Goal: Information Seeking & Learning: Learn about a topic

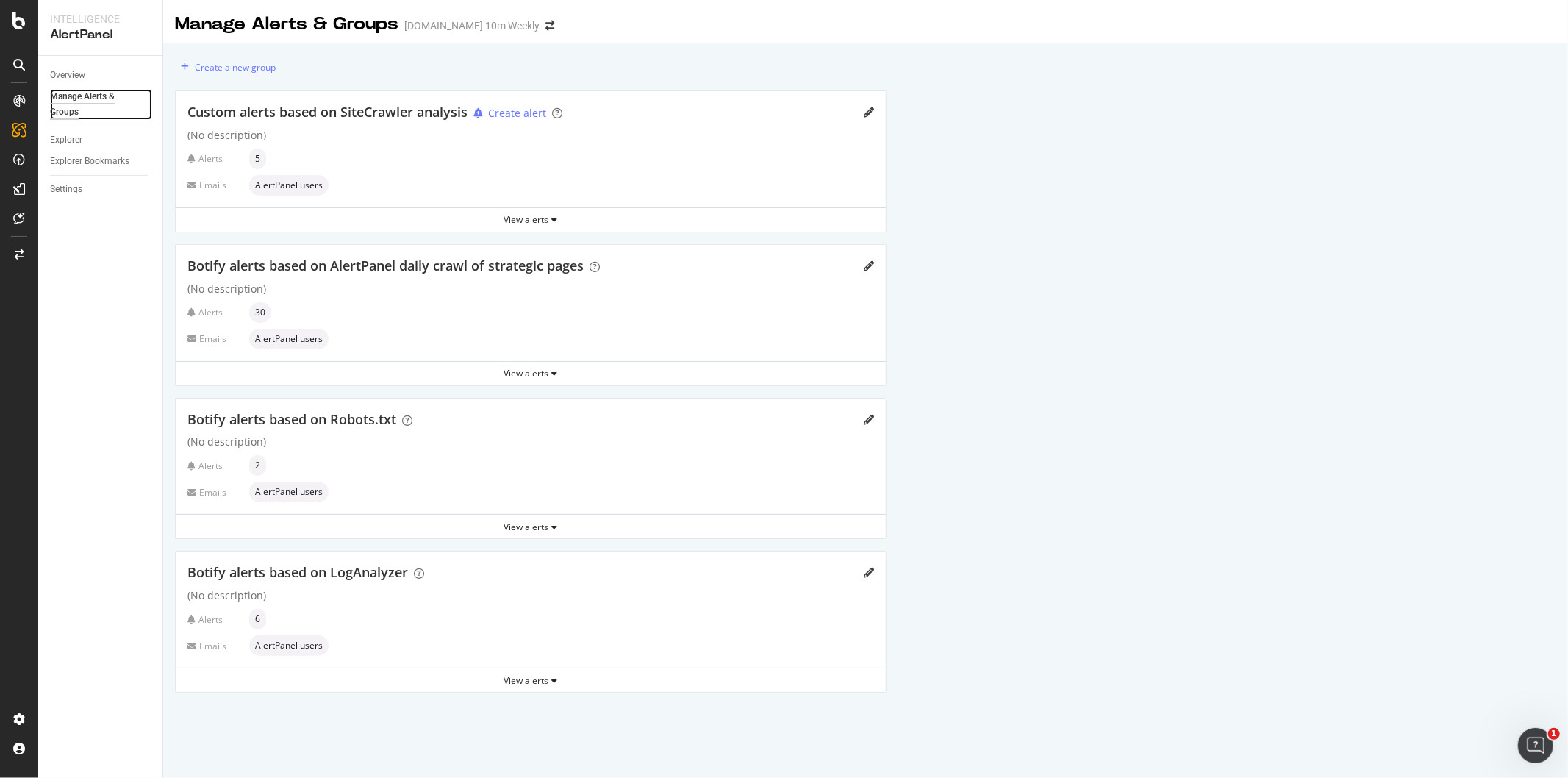
click at [68, 96] on div "Manage Alerts & Groups" at bounding box center [94, 104] width 88 height 31
click at [80, 170] on div "ActionBoard" at bounding box center [83, 169] width 57 height 15
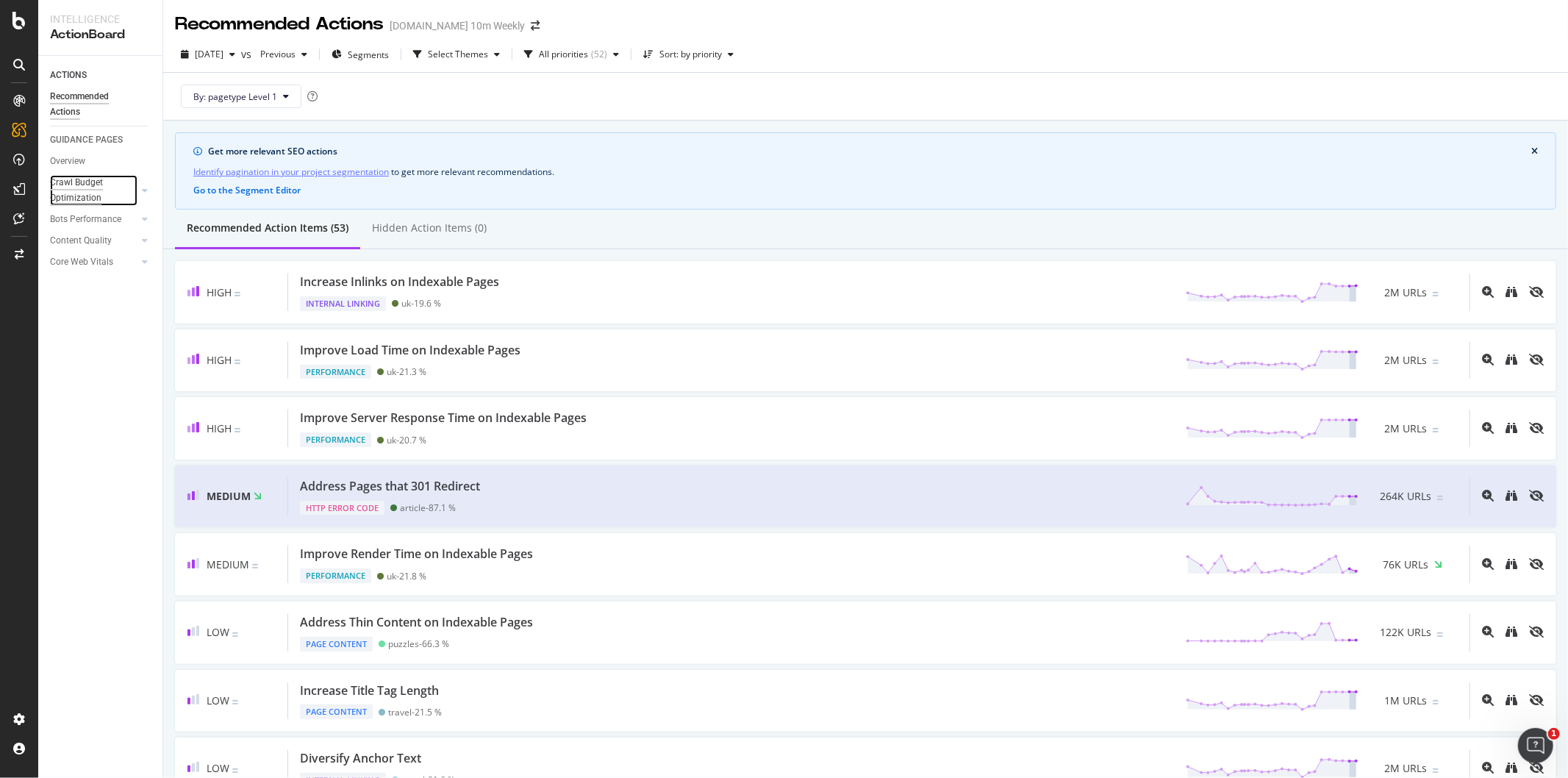
click at [77, 193] on div "Crawl Budget Optimization" at bounding box center [88, 190] width 77 height 31
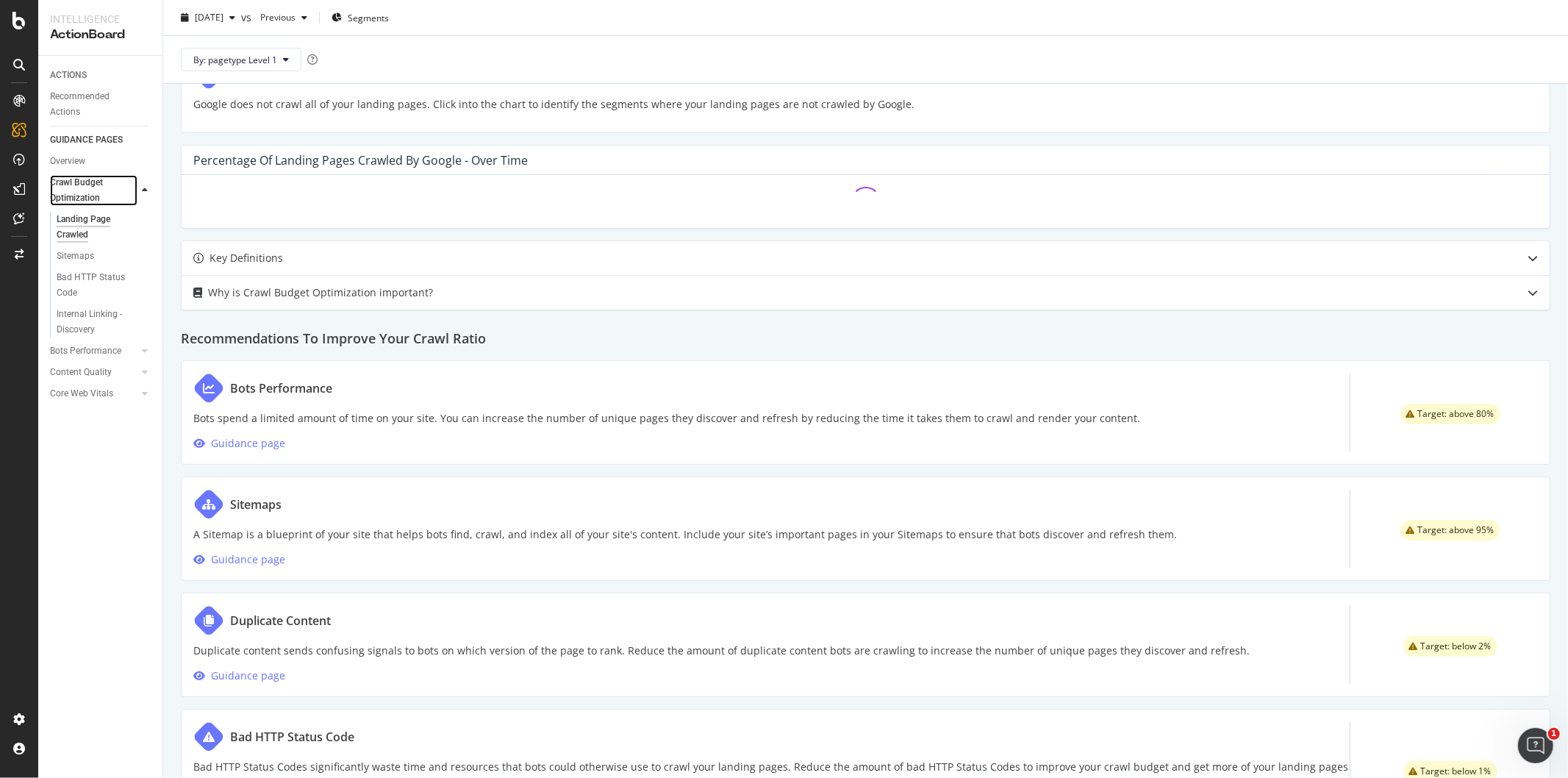
scroll to position [420, 0]
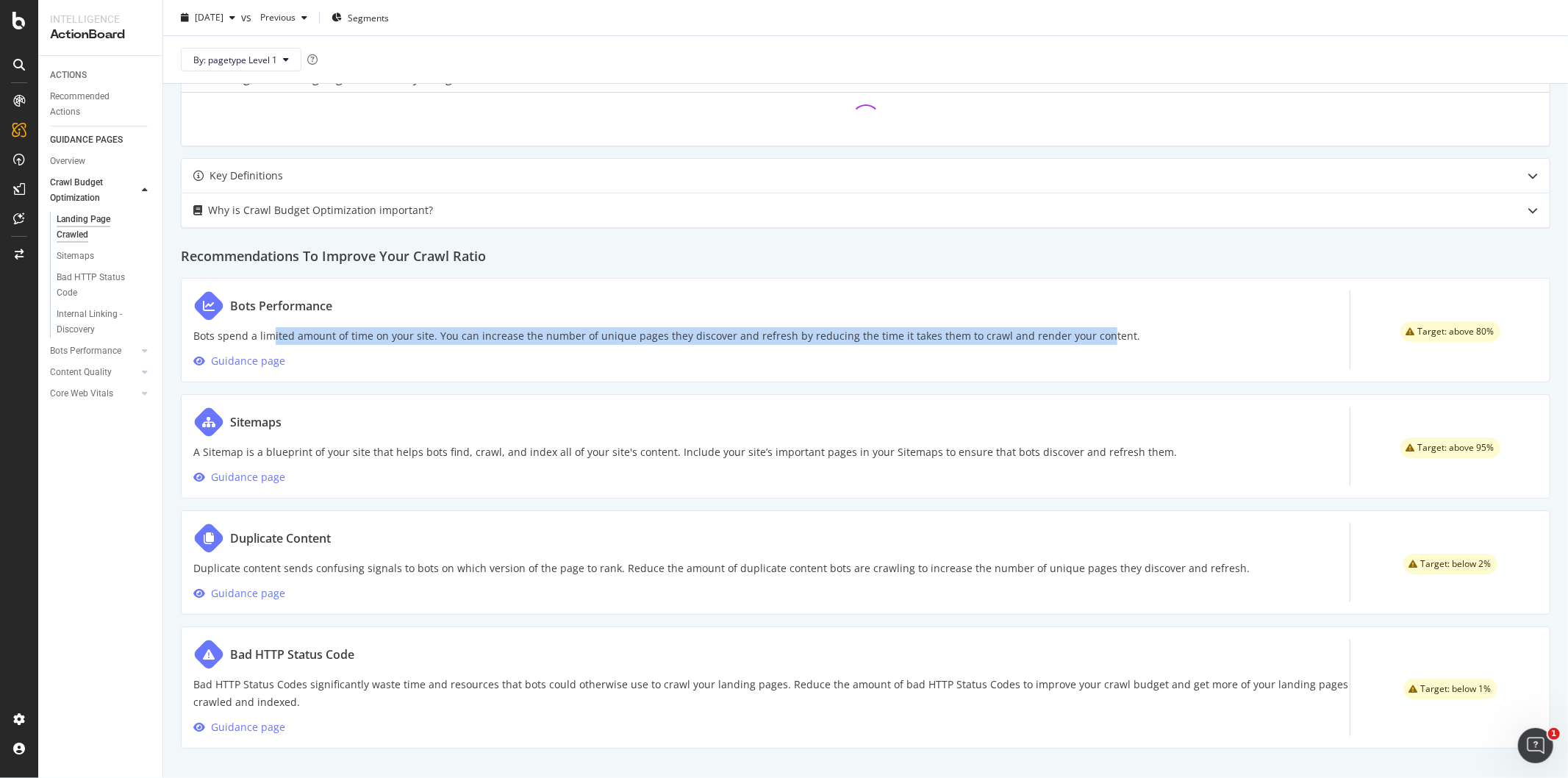
drag, startPoint x: 310, startPoint y: 331, endPoint x: 1083, endPoint y: 337, distance: 773.0
click at [1083, 337] on p "Bots spend a limited amount of time on your site. You can increase the number o…" at bounding box center [667, 336] width 947 height 18
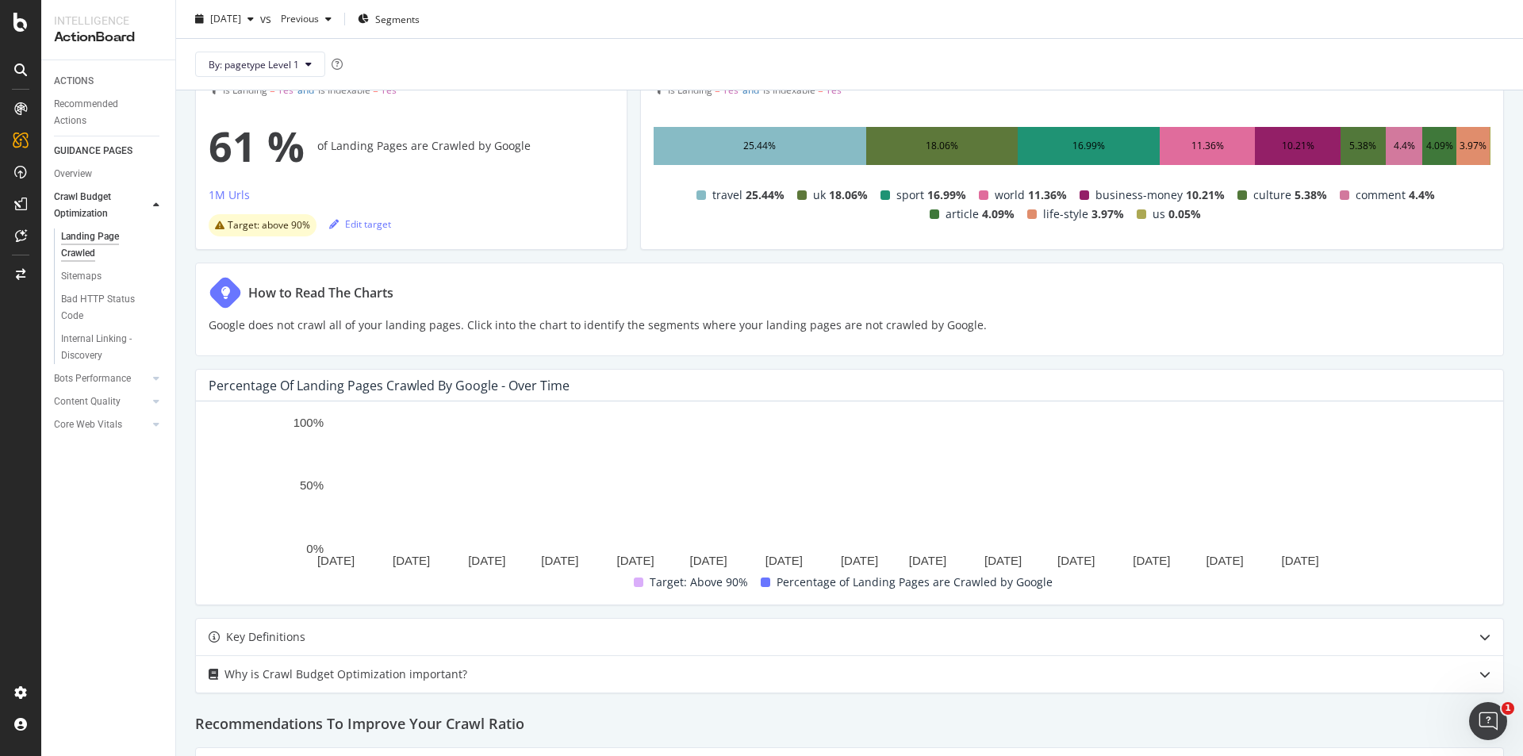
scroll to position [0, 0]
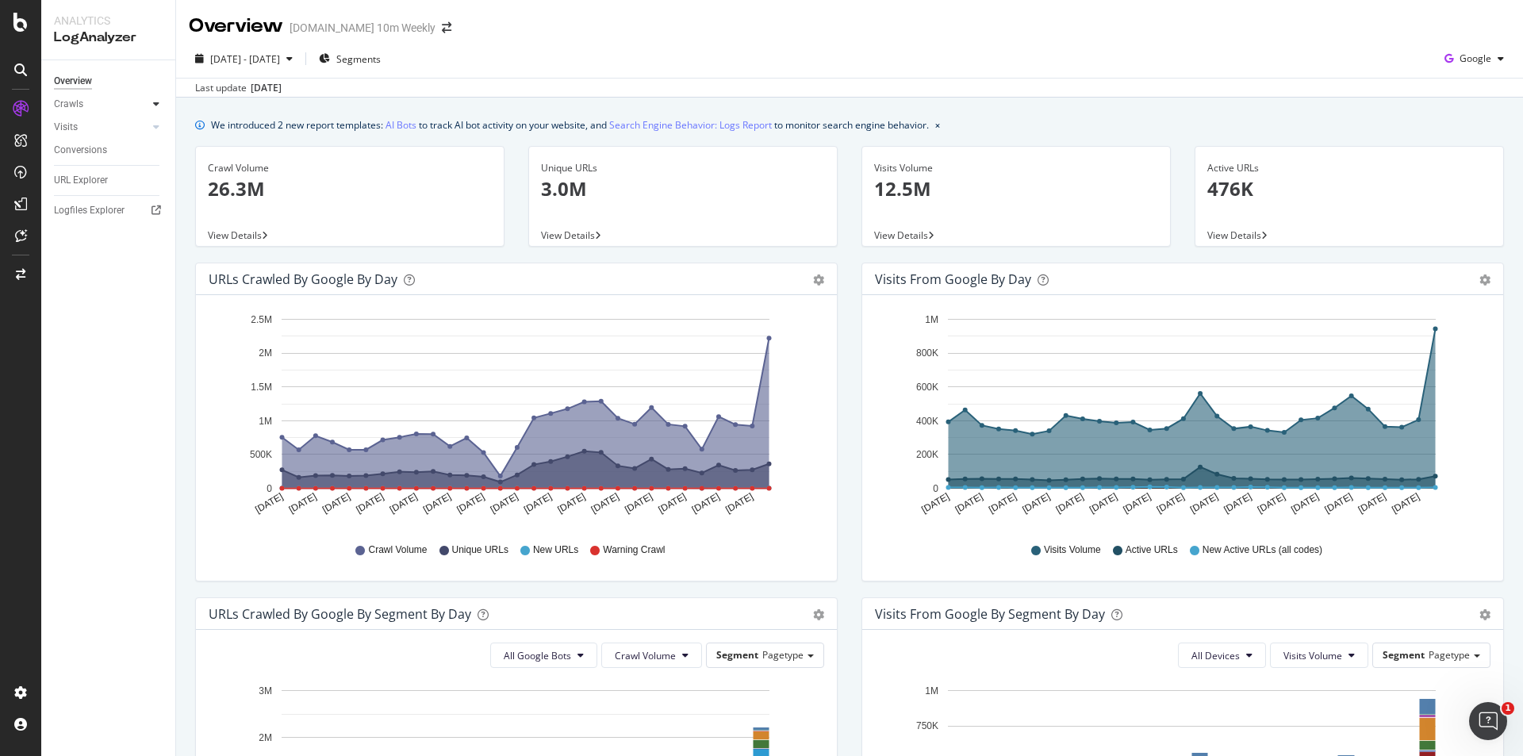
click at [152, 97] on div at bounding box center [156, 104] width 16 height 16
click at [102, 213] on div "Resources" at bounding box center [83, 213] width 44 height 17
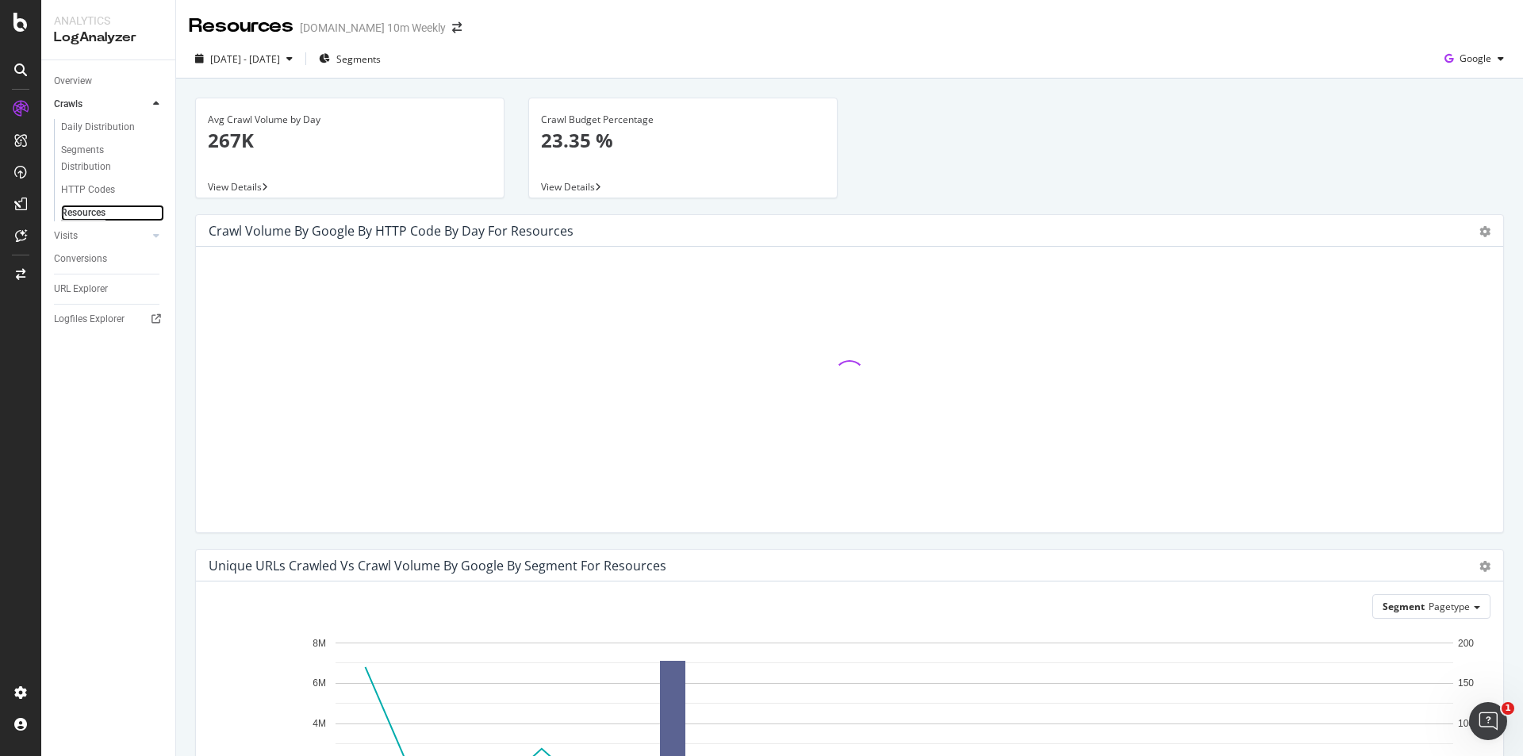
scroll to position [215, 0]
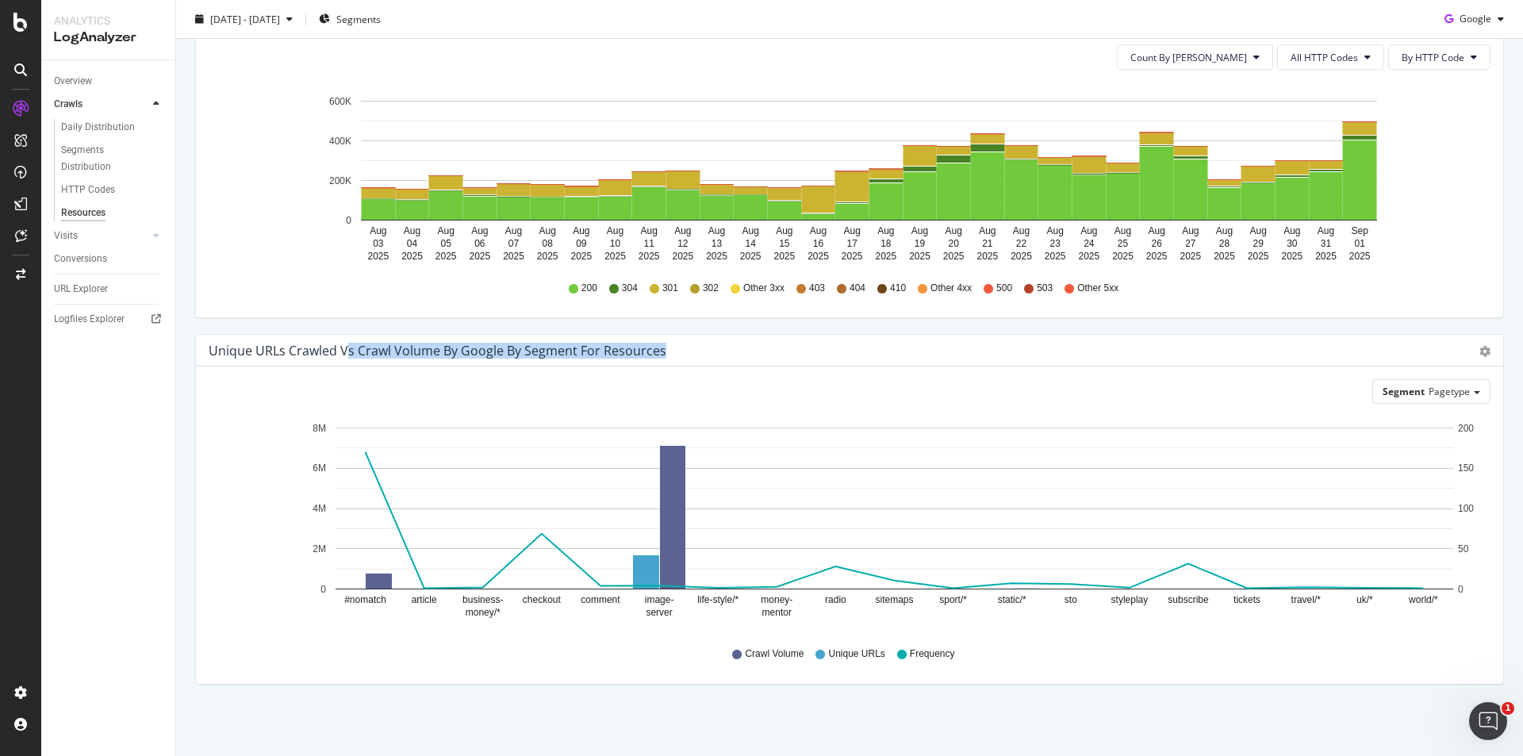
drag, startPoint x: 348, startPoint y: 352, endPoint x: 677, endPoint y: 352, distance: 328.4
click at [677, 352] on div "Unique URLs Crawled vs Crawl Volume by google by Segment for Resources" at bounding box center [832, 351] width 1247 height 16
drag, startPoint x: 669, startPoint y: 353, endPoint x: 374, endPoint y: 349, distance: 294.4
click at [374, 349] on div "Unique URLs Crawled vs Crawl Volume by google by Segment for Resources" at bounding box center [832, 351] width 1247 height 16
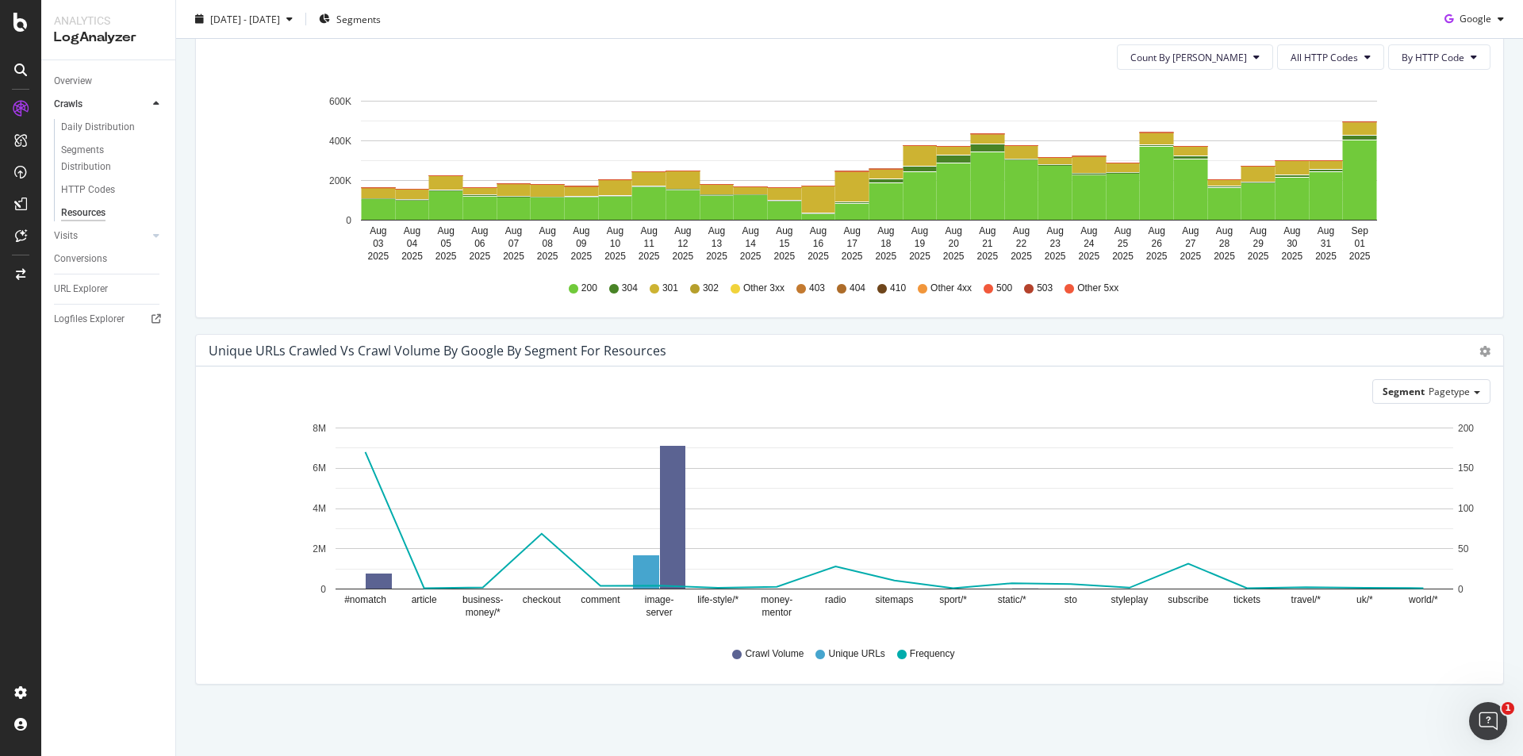
click at [536, 642] on div "Crawl Volume Unique URLs Frequency" at bounding box center [850, 654] width 1266 height 36
drag, startPoint x: 207, startPoint y: 341, endPoint x: 709, endPoint y: 352, distance: 502.3
click at [701, 357] on div "Unique URLs Crawled vs Crawl Volume by google by Segment for Resources Chart (b…" at bounding box center [849, 351] width 1307 height 32
click at [218, 352] on div "Unique URLs Crawled vs Crawl Volume by google by Segment for Resources" at bounding box center [438, 351] width 458 height 16
drag, startPoint x: 211, startPoint y: 348, endPoint x: 670, endPoint y: 358, distance: 459.4
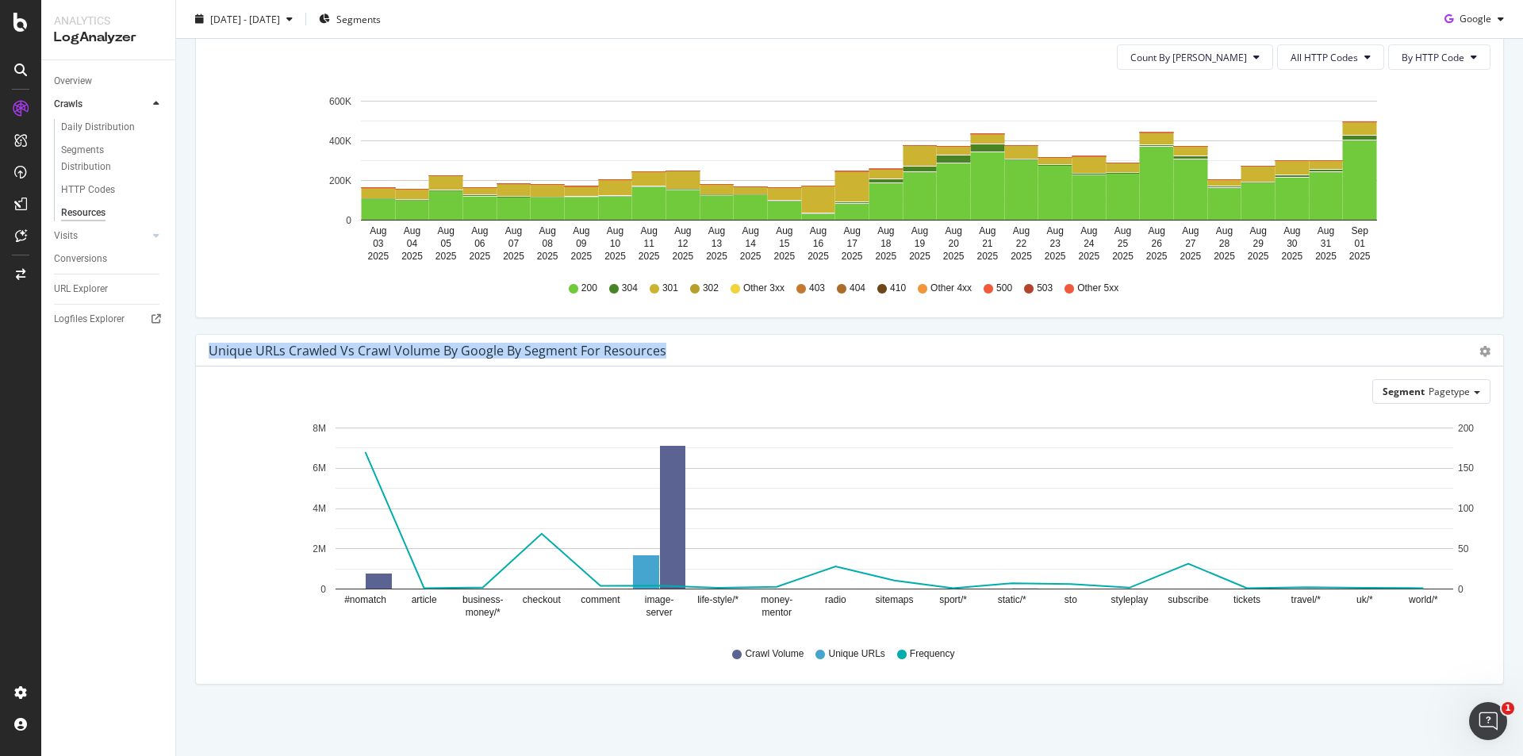
click at [670, 358] on div "Unique URLs Crawled vs Crawl Volume by google by Segment for Resources" at bounding box center [832, 351] width 1247 height 16
copy div "Unique URLs Crawled vs Crawl Volume by google by Segment for Resources"
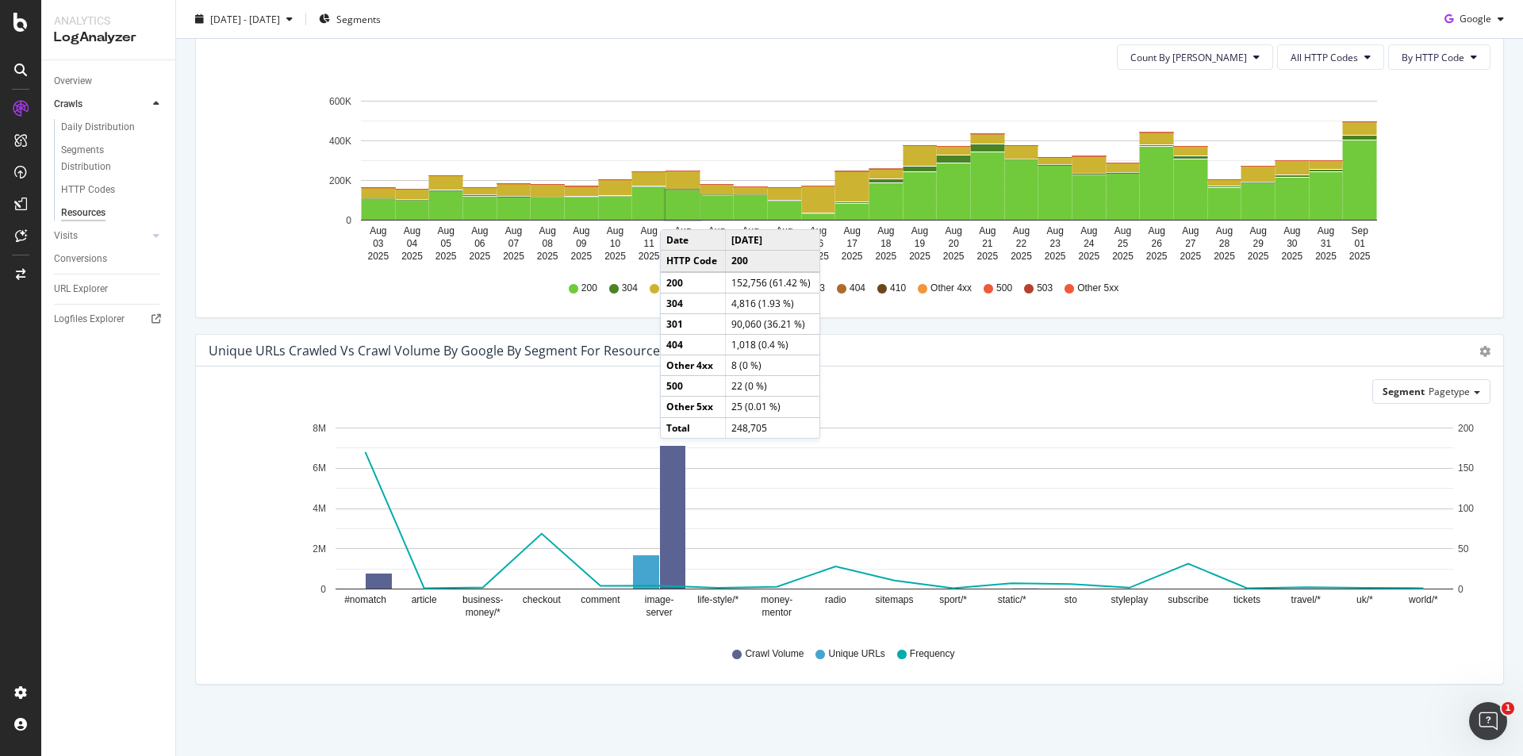
click at [431, 646] on div "Crawl Volume Unique URLs Frequency" at bounding box center [850, 654] width 1266 height 36
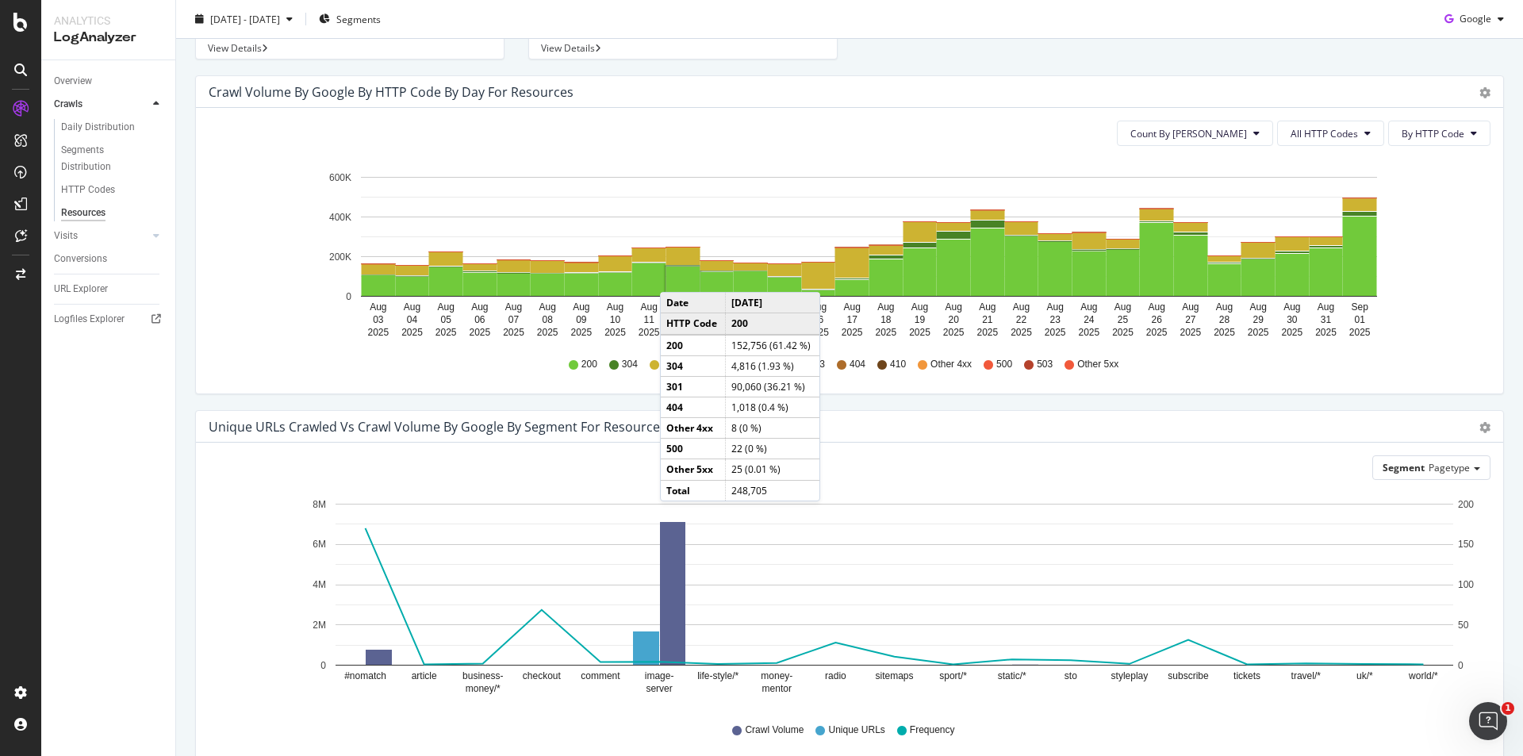
scroll to position [0, 0]
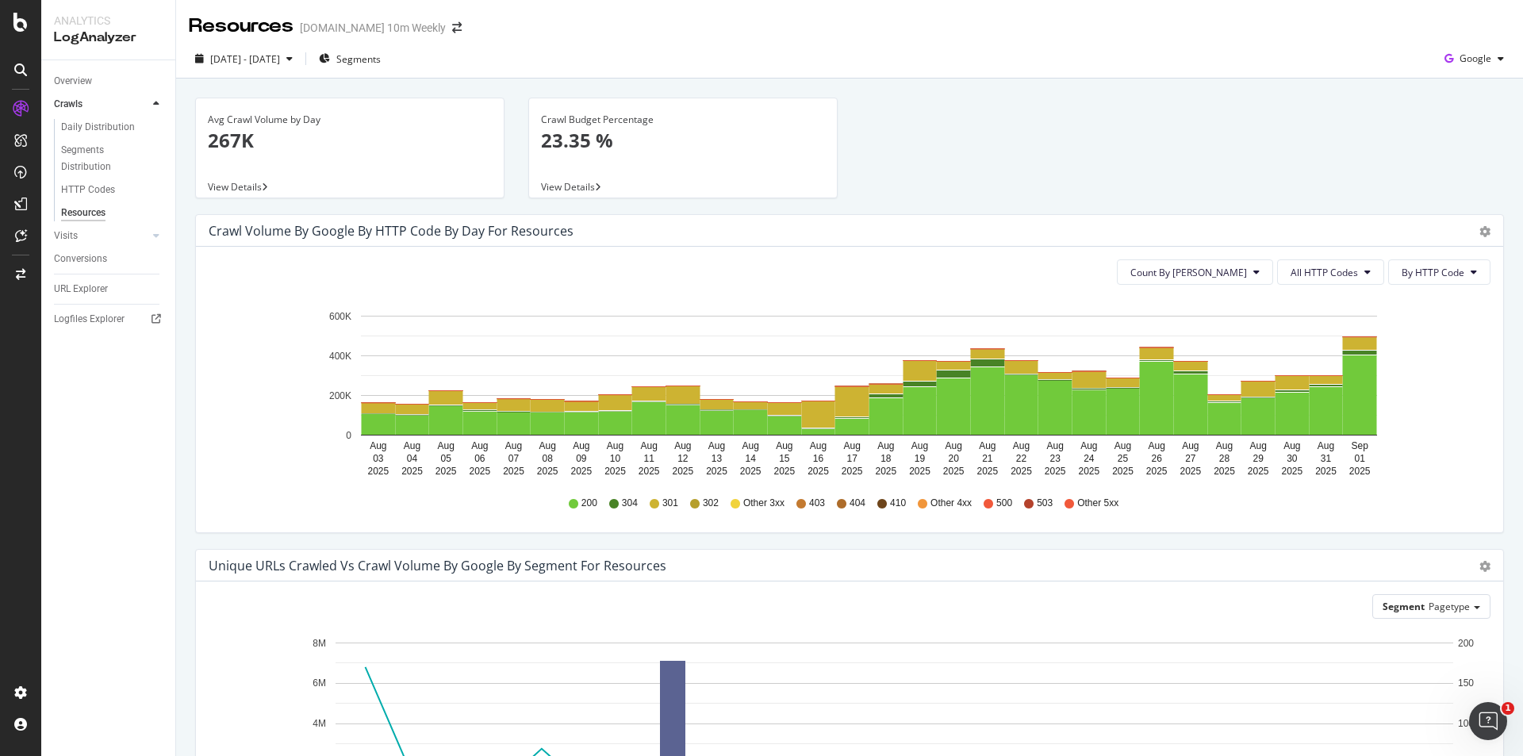
click at [178, 409] on div "Avg Crawl Volume by Day 267K View Details Crawl Budget Percentage 23.35 % View …" at bounding box center [849, 525] width 1347 height 893
click at [75, 236] on div "Visits" at bounding box center [66, 236] width 24 height 17
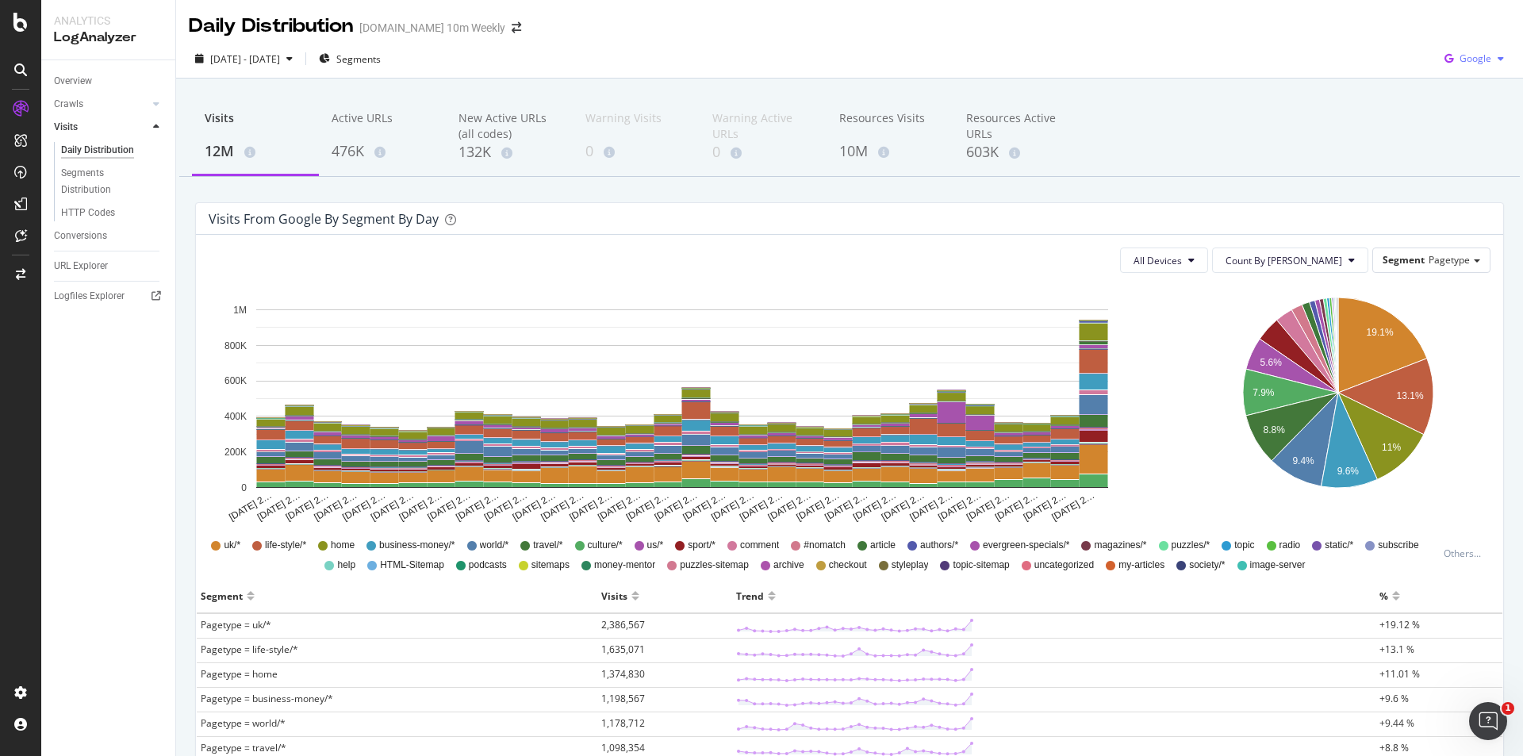
click at [1491, 52] on div "Google" at bounding box center [1474, 59] width 72 height 24
click at [90, 102] on link "Crawls" at bounding box center [101, 104] width 94 height 17
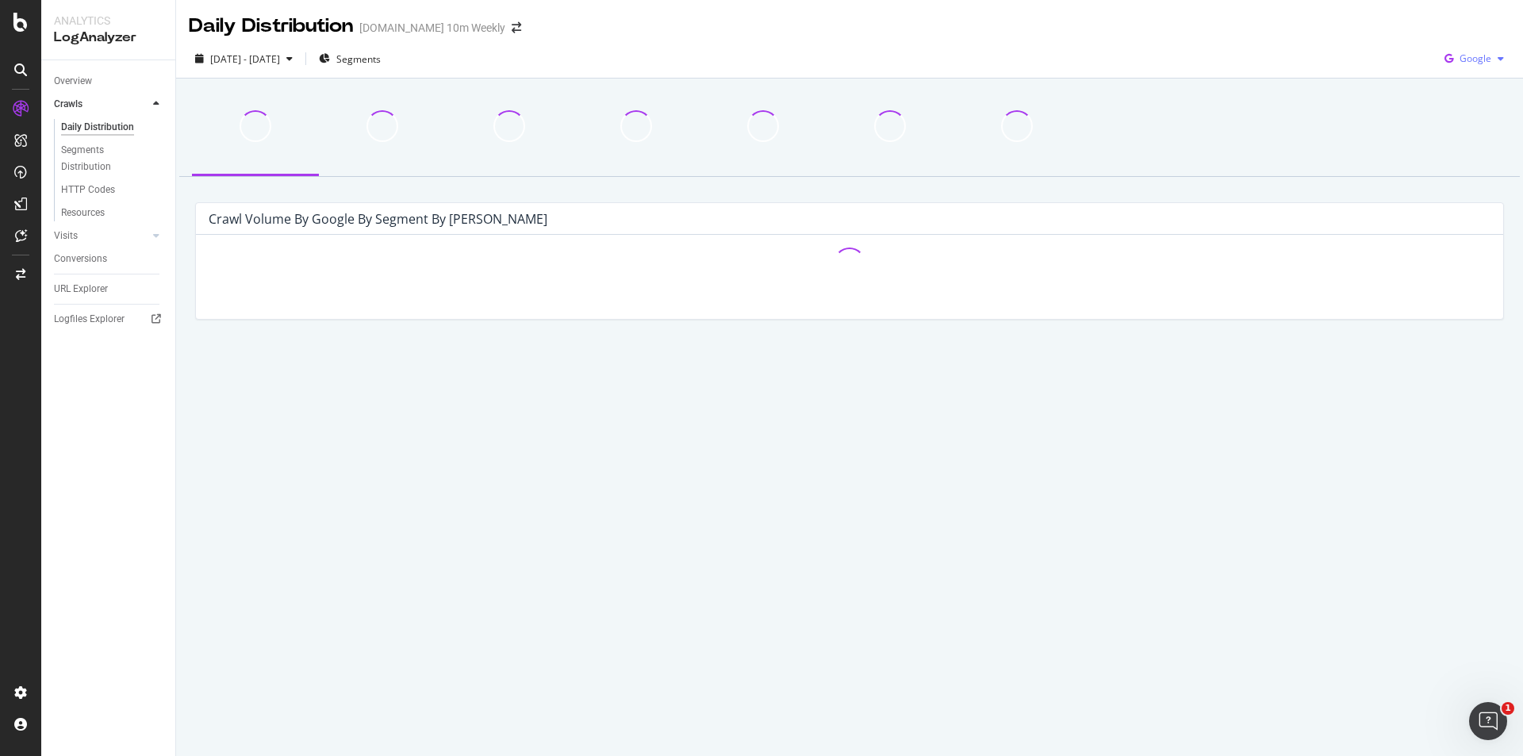
click at [1488, 52] on span "Google" at bounding box center [1476, 58] width 32 height 13
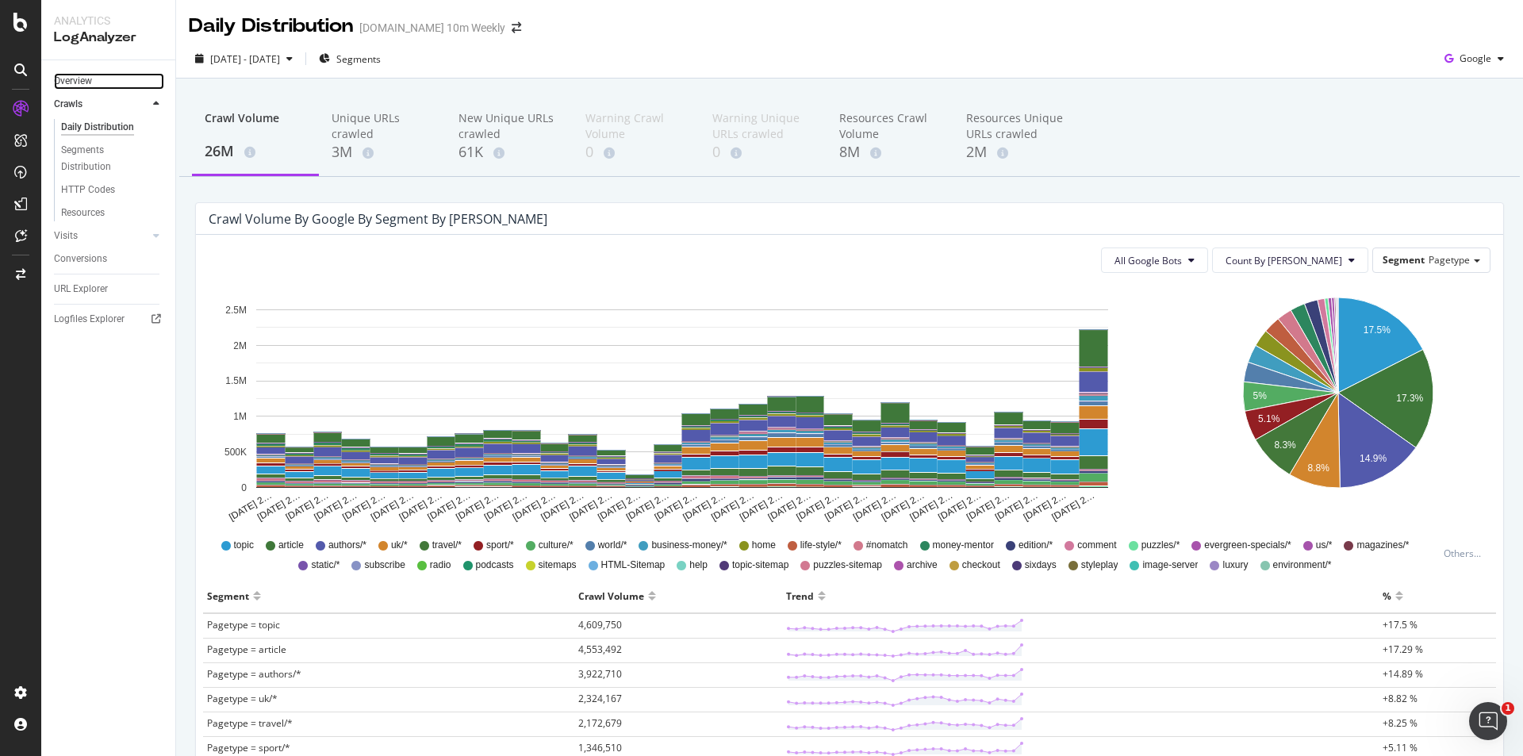
click at [110, 77] on link "Overview" at bounding box center [109, 81] width 110 height 17
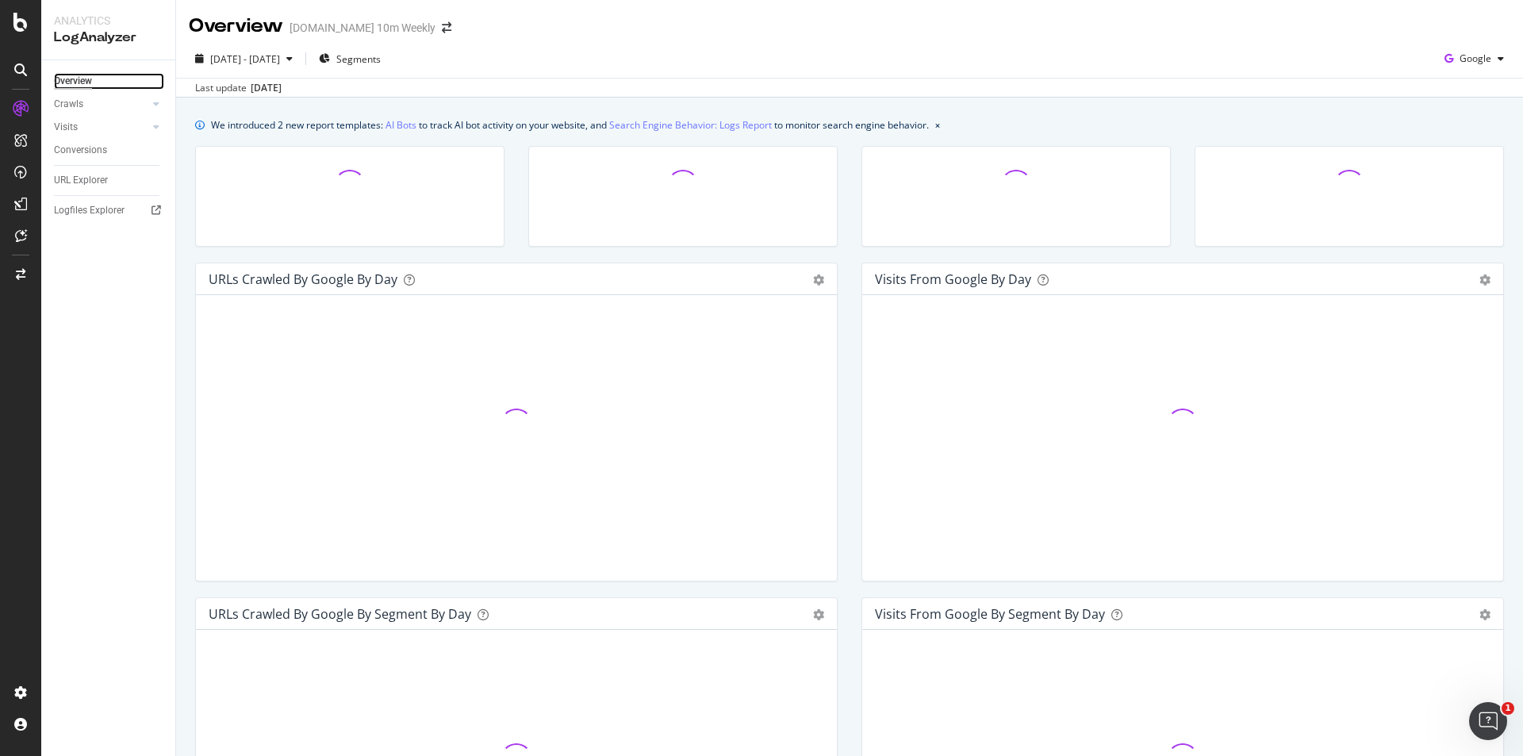
click at [88, 79] on div "Overview" at bounding box center [73, 81] width 38 height 17
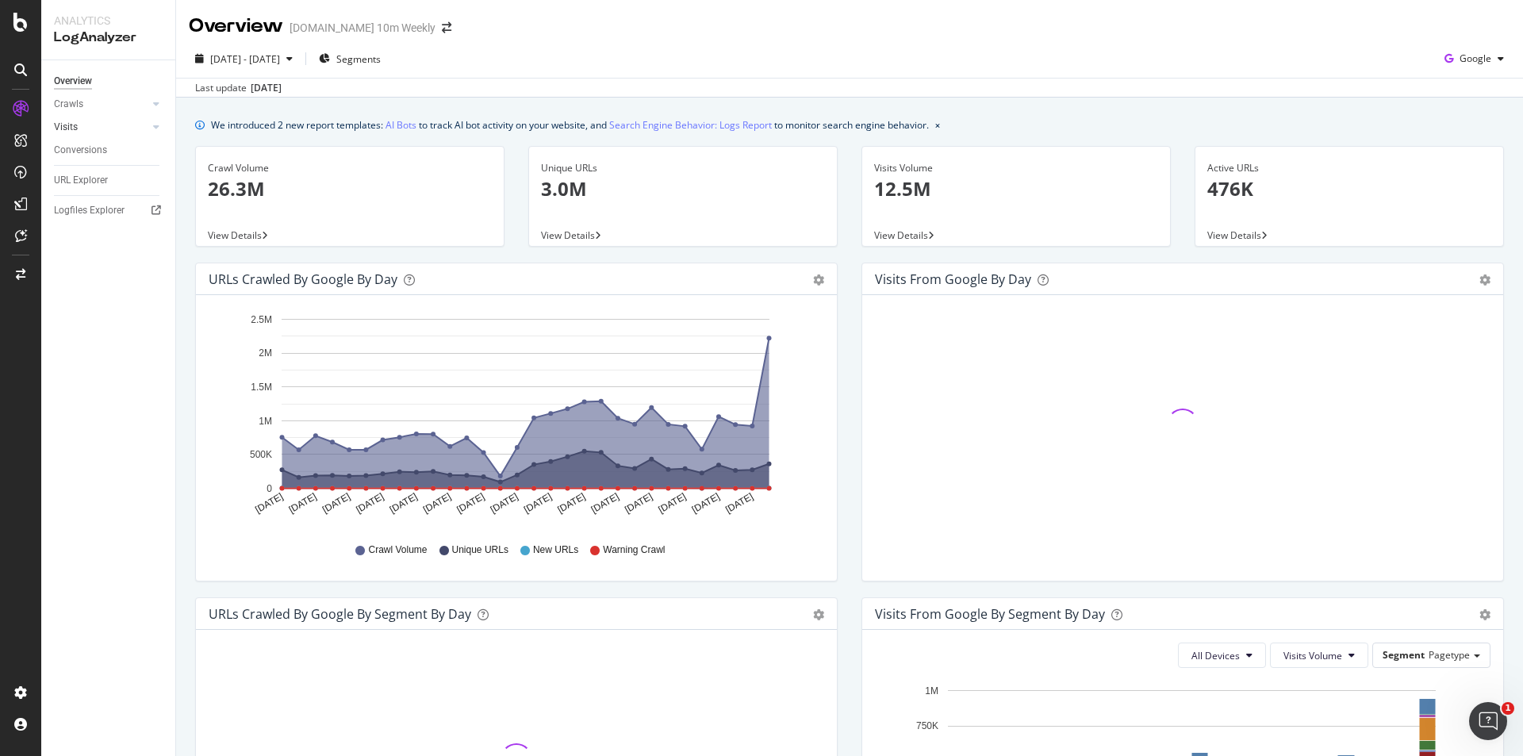
click at [82, 126] on link "Visits" at bounding box center [101, 127] width 94 height 17
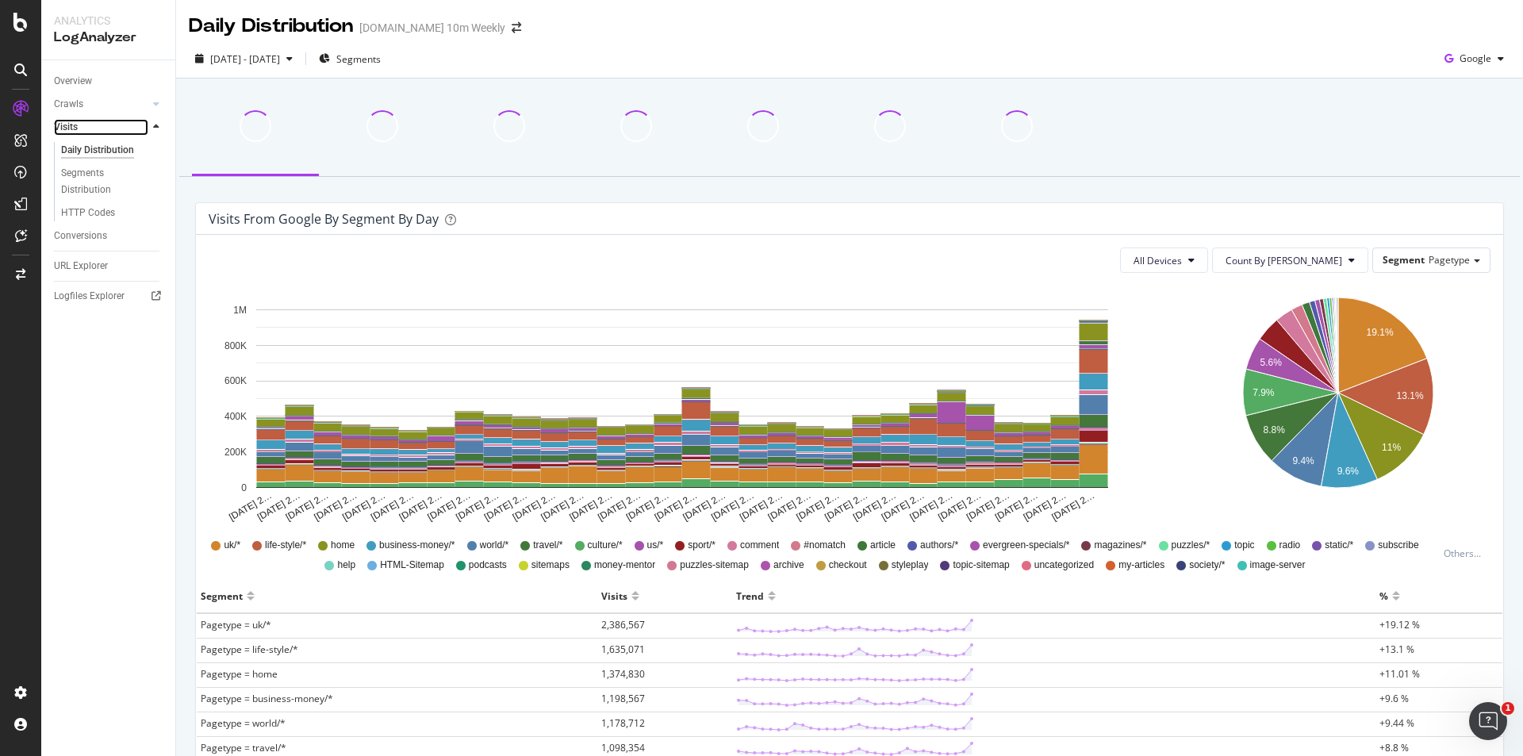
click at [102, 126] on link "Visits" at bounding box center [101, 127] width 94 height 17
click at [115, 106] on link "Crawls" at bounding box center [101, 104] width 94 height 17
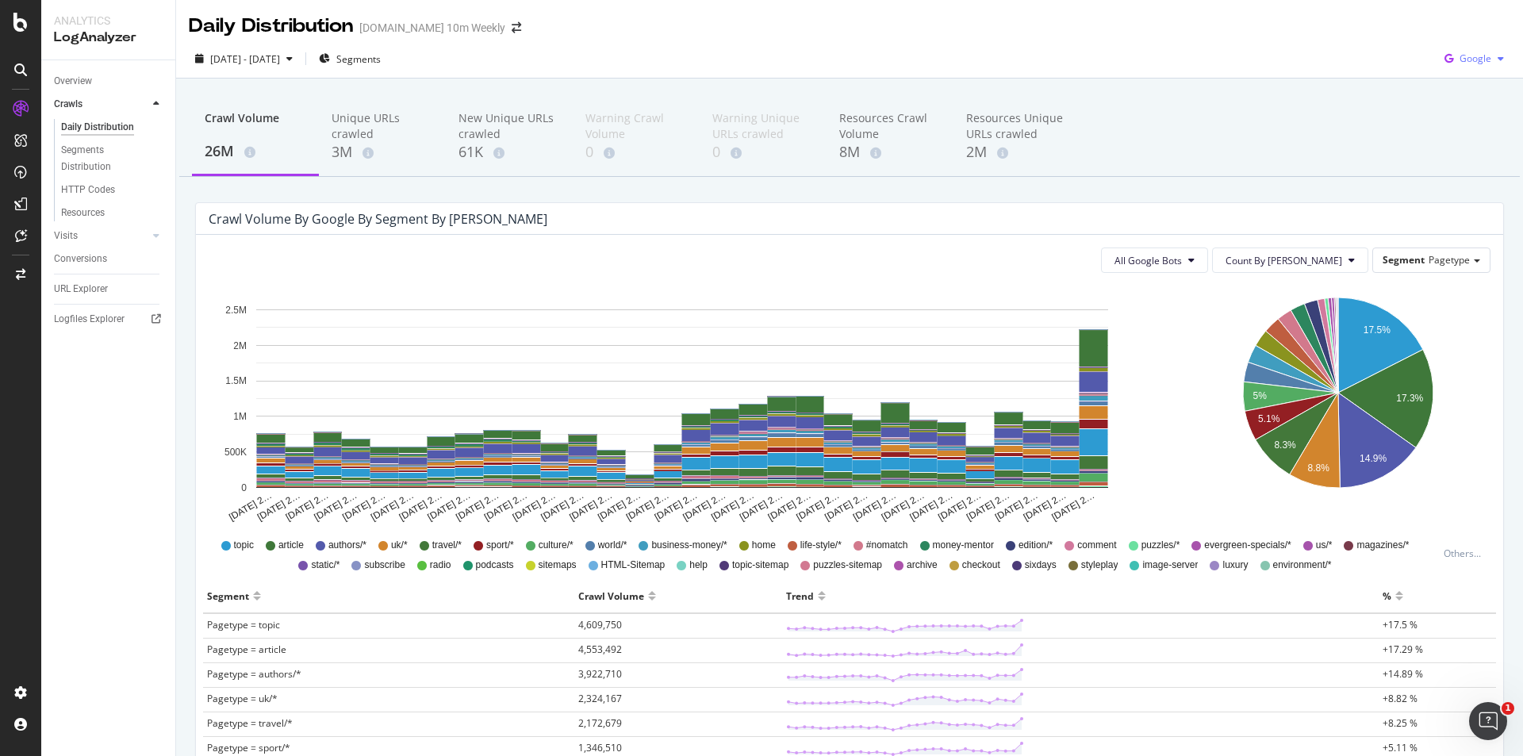
click at [1498, 60] on div "button" at bounding box center [1500, 59] width 19 height 10
click at [1208, 251] on button "All Google Bots" at bounding box center [1154, 260] width 107 height 25
click at [87, 218] on div "Resources" at bounding box center [83, 213] width 44 height 17
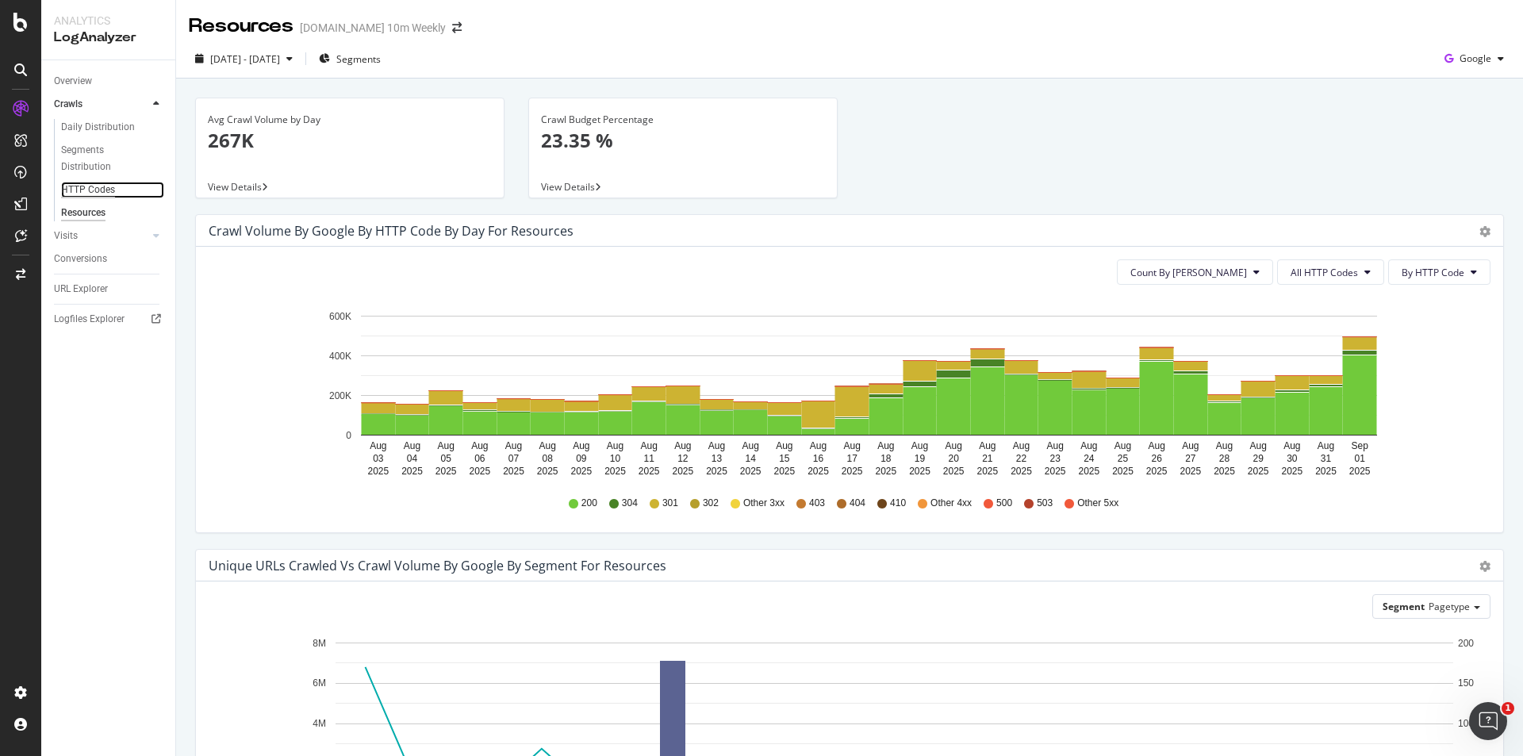
click at [102, 187] on div "HTTP Codes" at bounding box center [88, 190] width 54 height 17
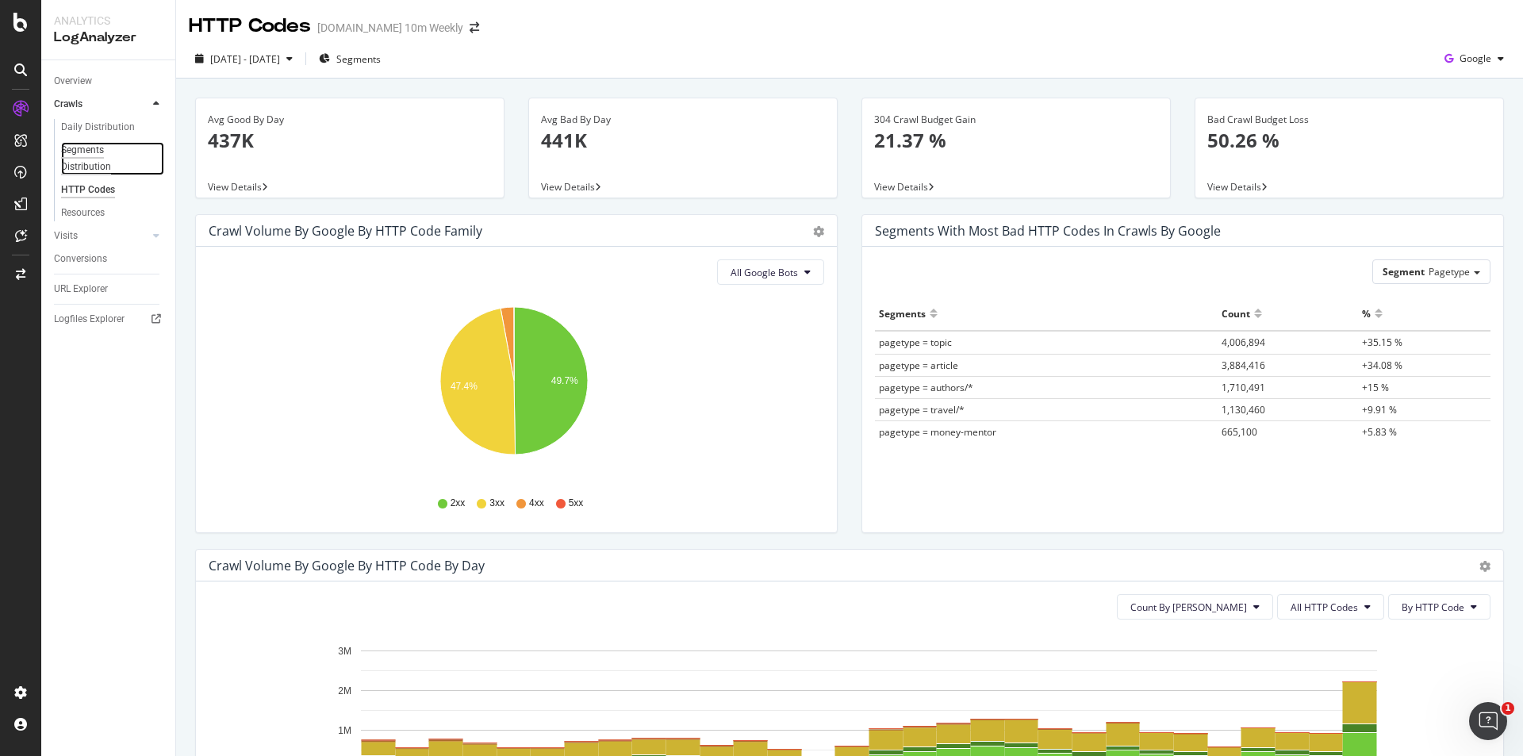
click at [86, 154] on div "Segments Distribution" at bounding box center [105, 158] width 88 height 33
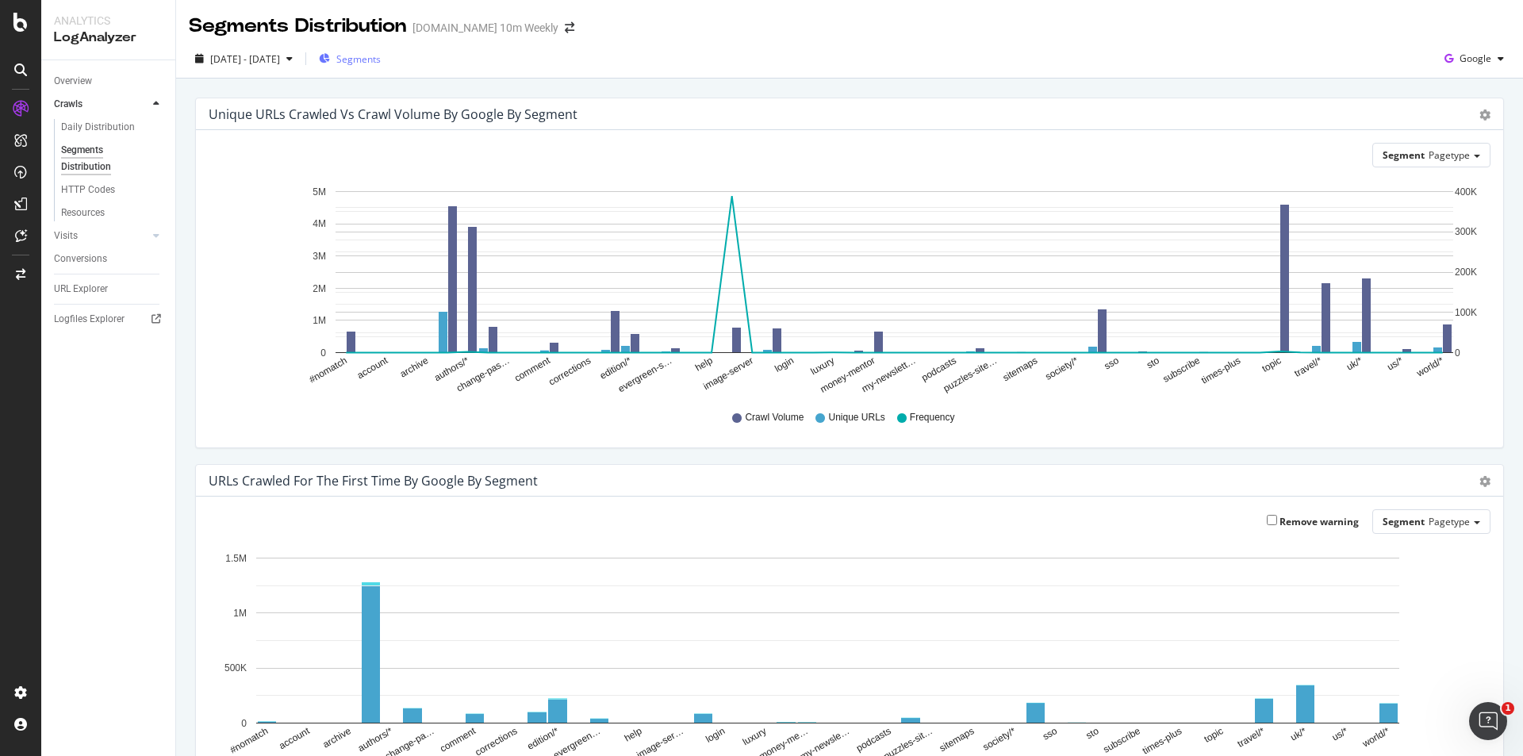
click at [381, 53] on span "Segments" at bounding box center [358, 58] width 44 height 13
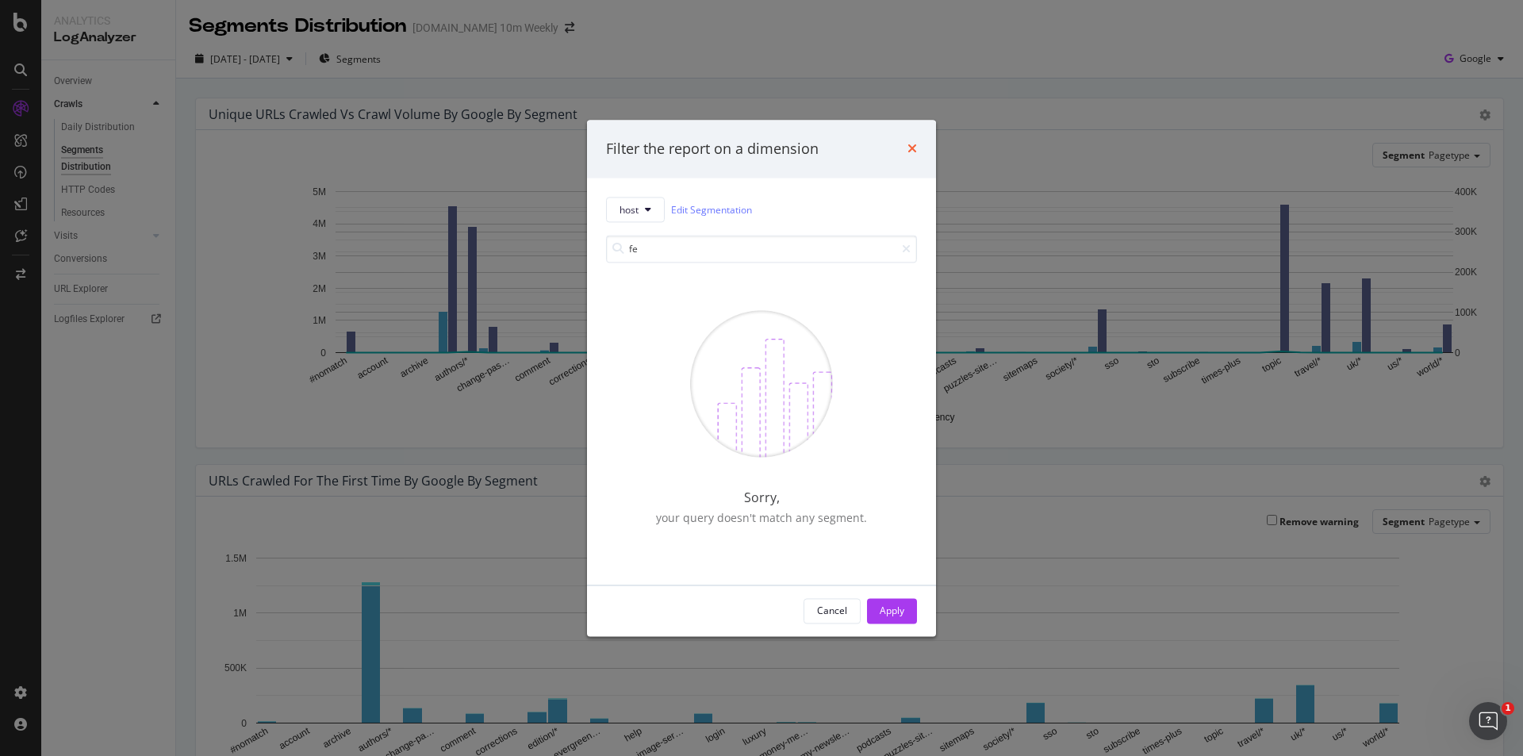
type input "fe"
click at [916, 147] on icon "times" at bounding box center [913, 149] width 10 height 13
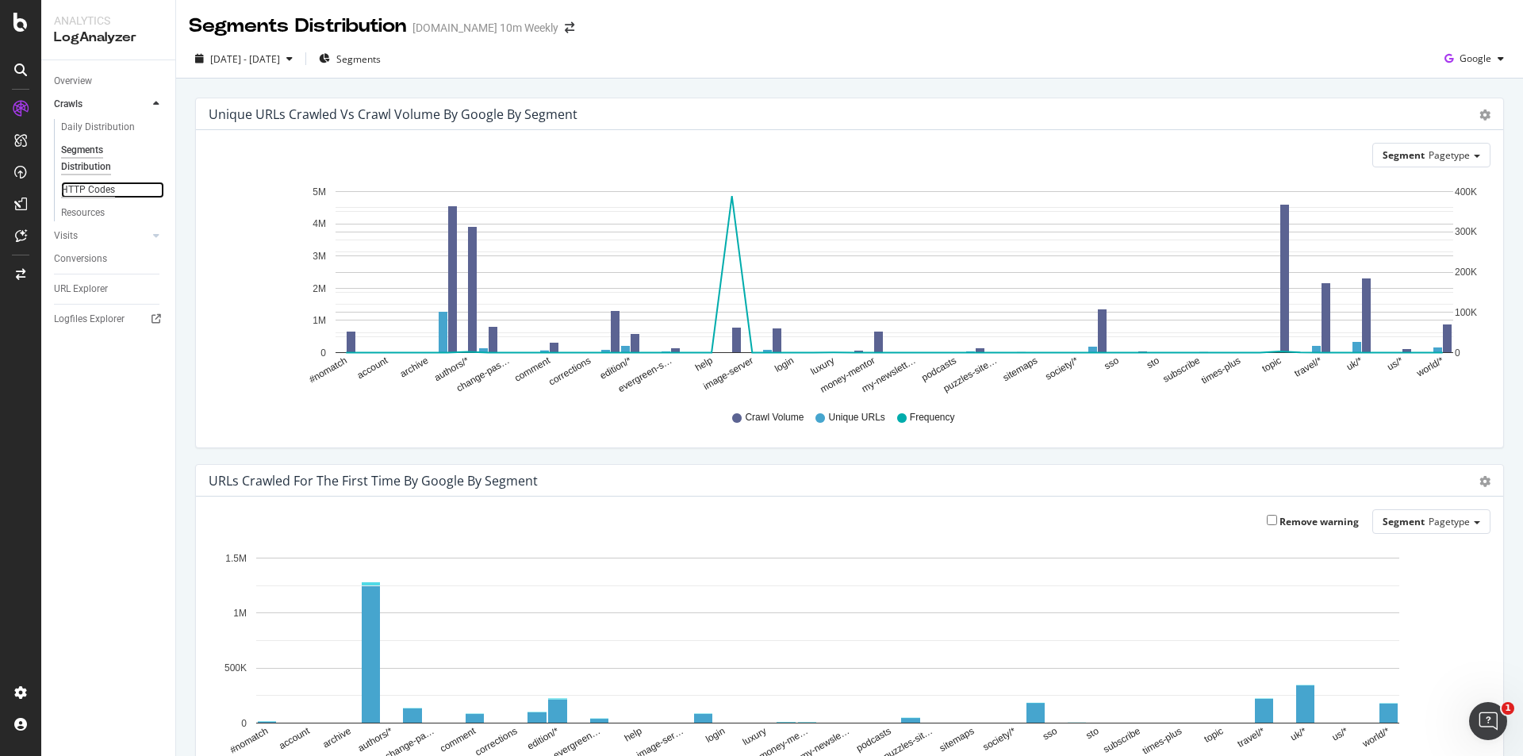
click at [102, 190] on div "HTTP Codes" at bounding box center [88, 190] width 54 height 17
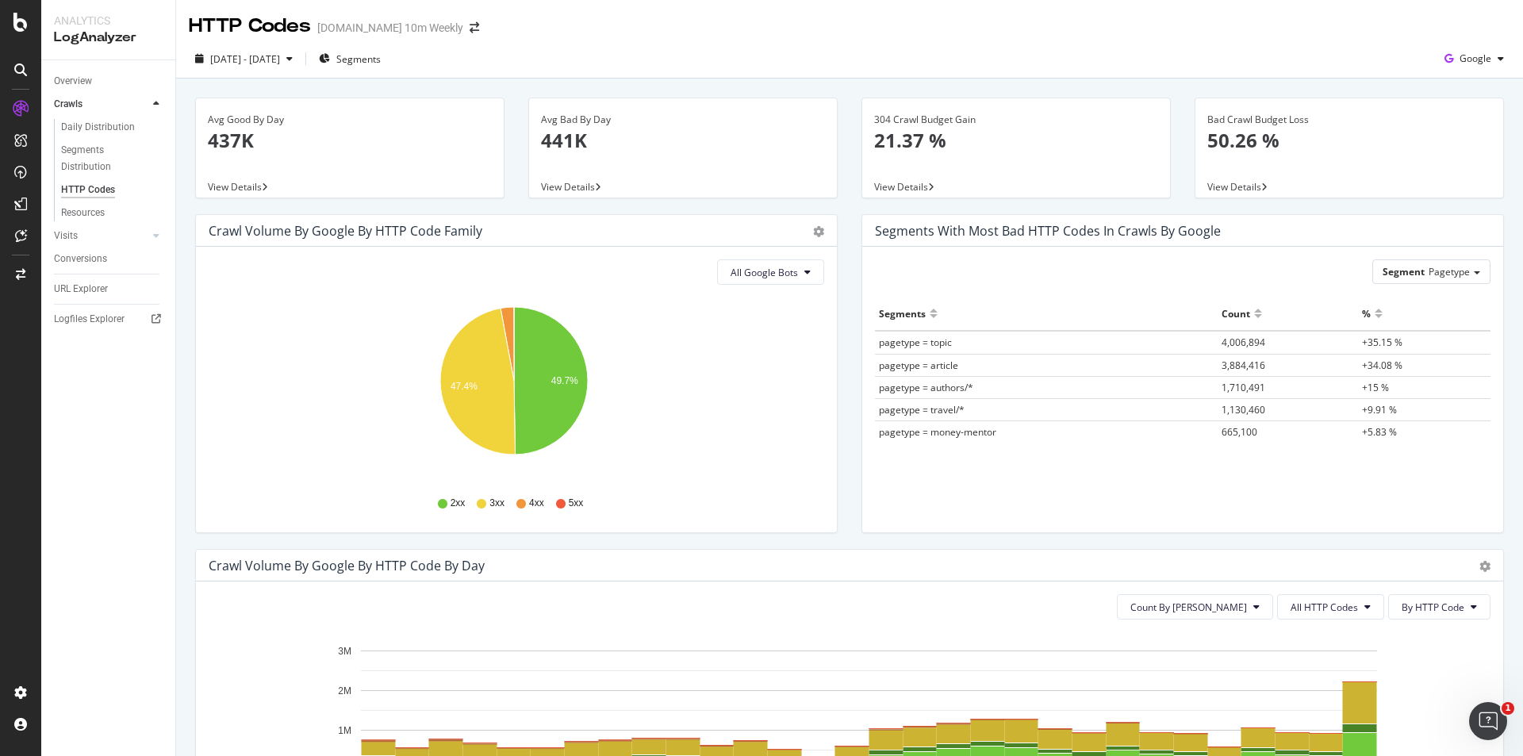
click at [1485, 264] on div "Segment Pagetype Hold CTRL while clicking to filter the report. Segments Count …" at bounding box center [1182, 390] width 641 height 286
click at [1457, 271] on span "Pagetype" at bounding box center [1449, 271] width 41 height 13
click at [1418, 363] on div "Advanced selector >" at bounding box center [1419, 360] width 127 height 22
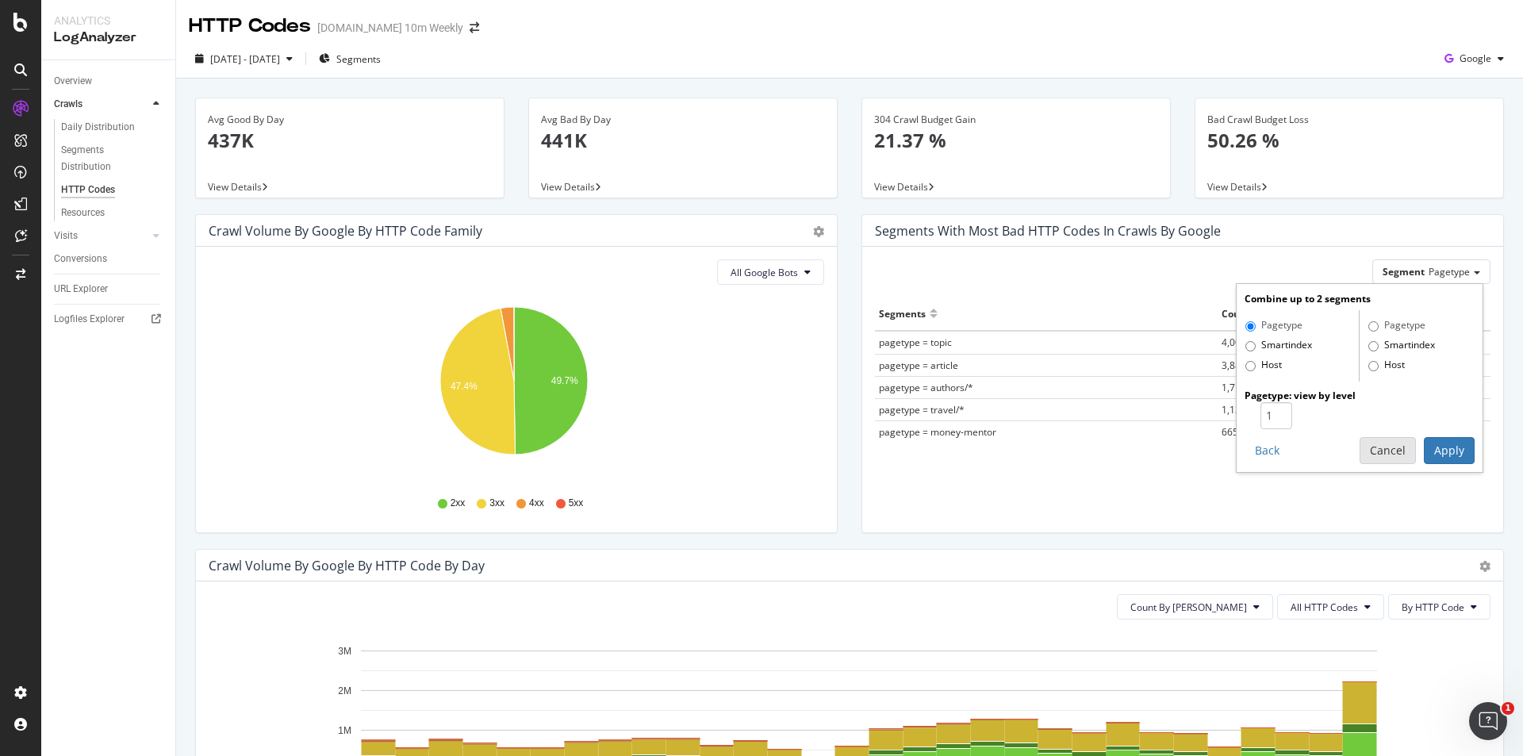
click at [1360, 459] on button "Cancel" at bounding box center [1388, 450] width 56 height 27
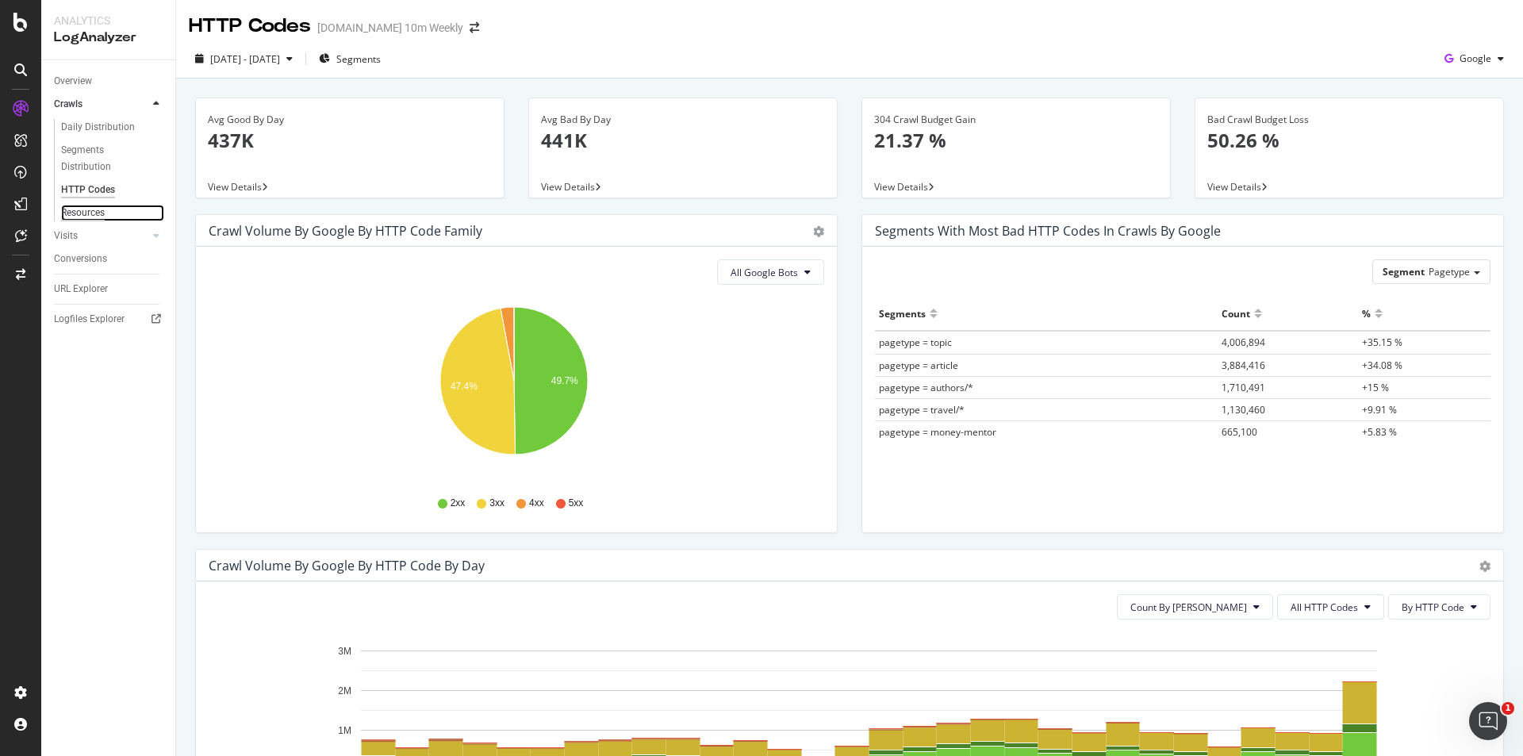
click at [93, 211] on div "Resources" at bounding box center [83, 213] width 44 height 17
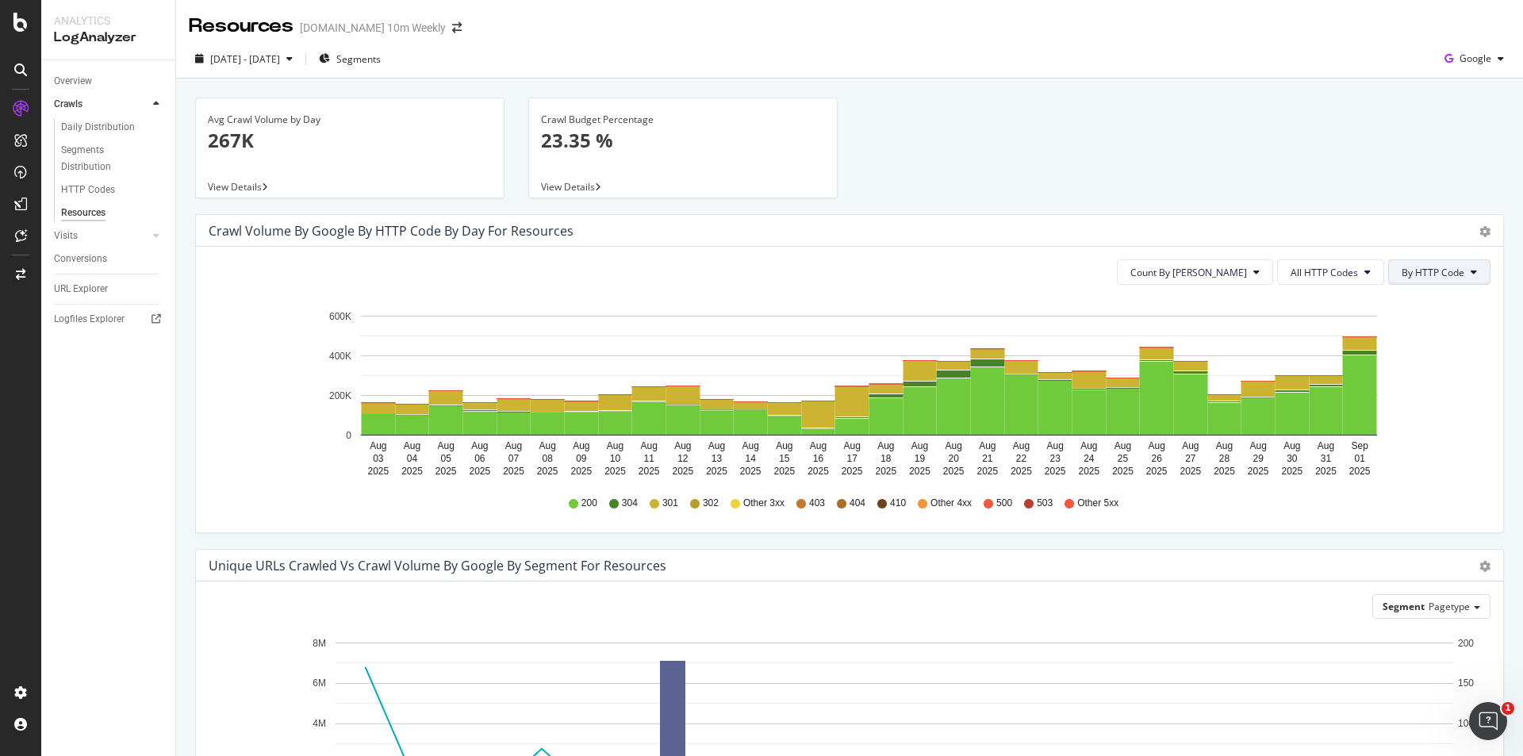
click at [1437, 273] on span "By HTTP Code" at bounding box center [1433, 272] width 63 height 13
click at [1334, 270] on span "All HTTP Codes" at bounding box center [1324, 272] width 67 height 13
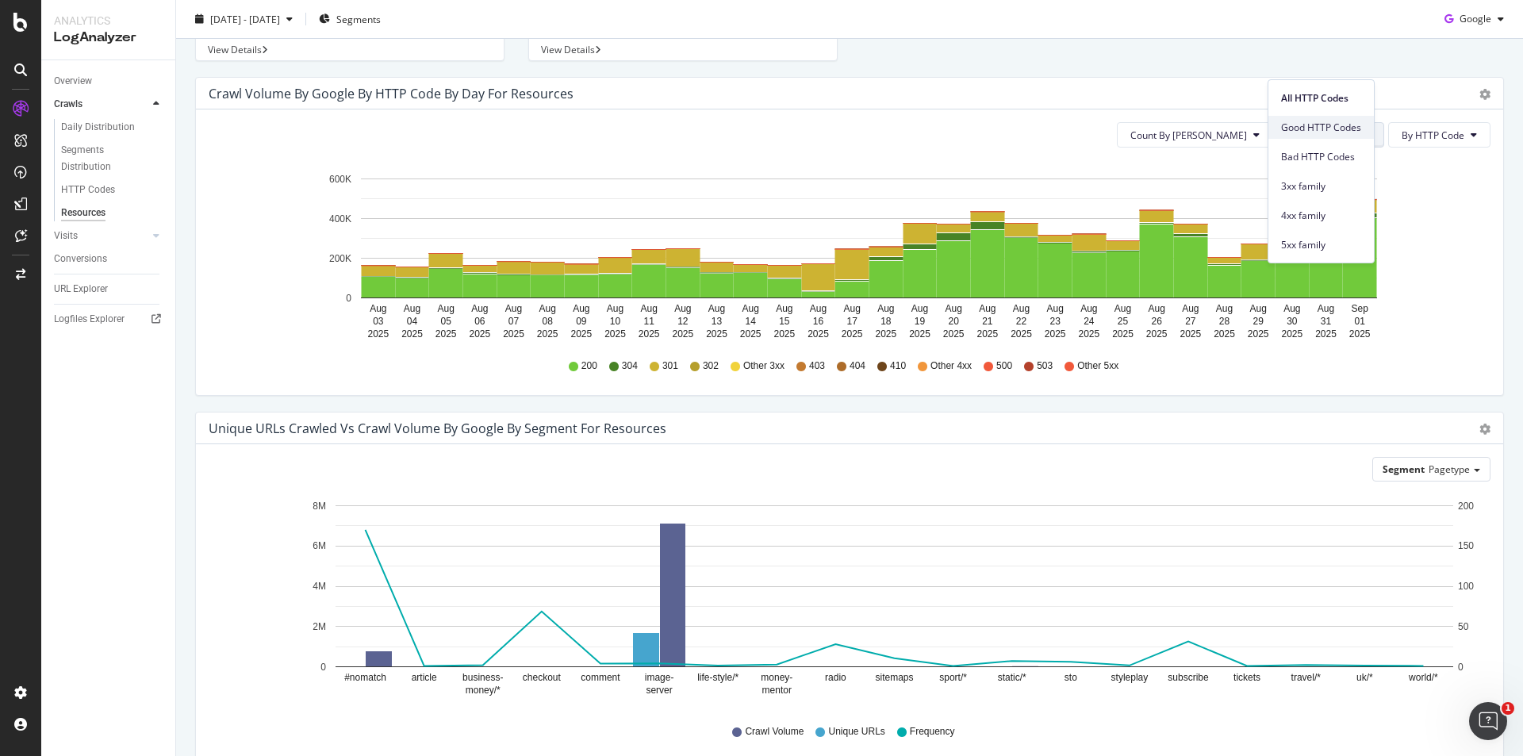
scroll to position [215, 0]
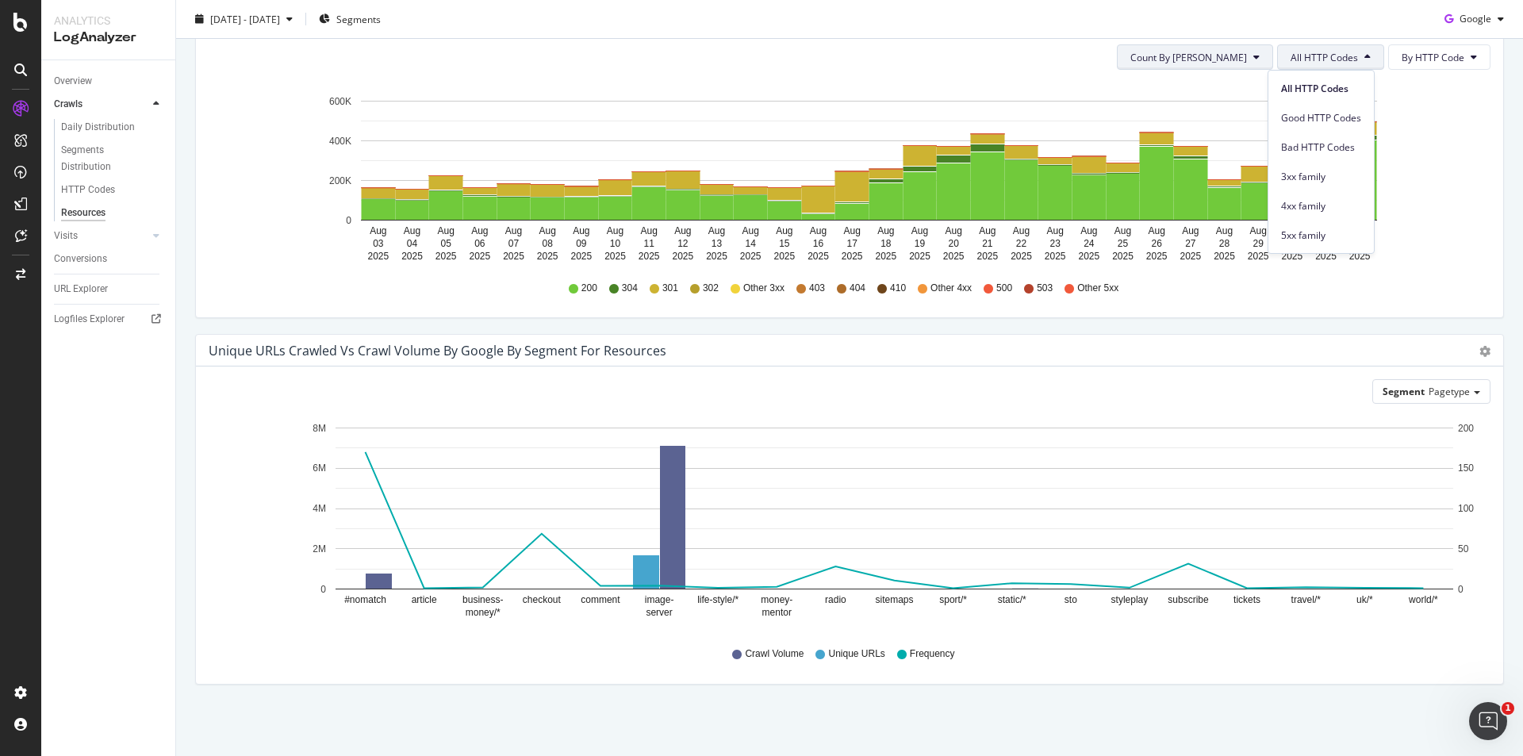
click at [1234, 62] on span "Count By [PERSON_NAME]" at bounding box center [1189, 57] width 117 height 13
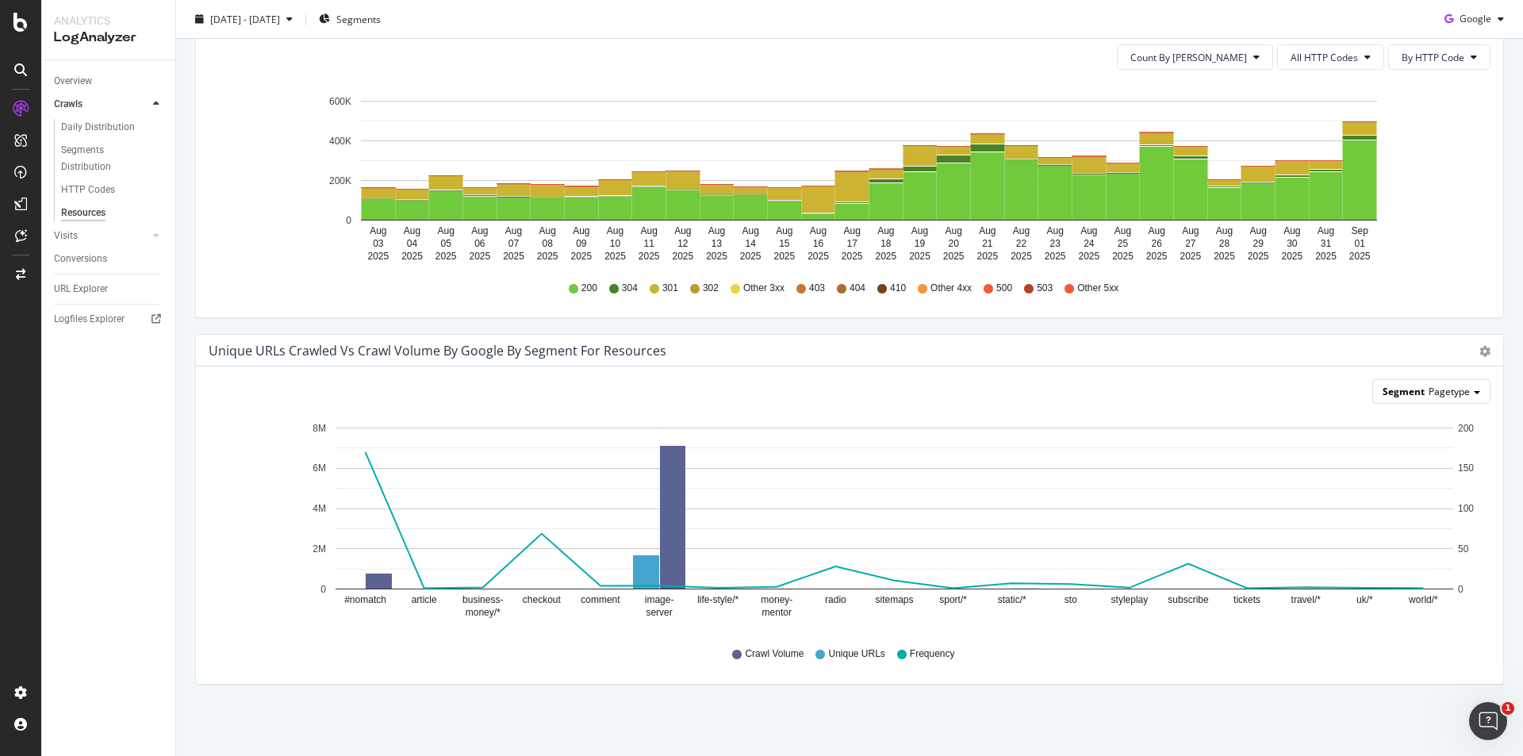
click at [1443, 383] on div "Segment Pagetype" at bounding box center [1431, 391] width 117 height 23
click at [1078, 675] on div "Segment Pagetype Pagetype Smartindex Host Advanced selector > Hold CTRL while c…" at bounding box center [849, 525] width 1307 height 317
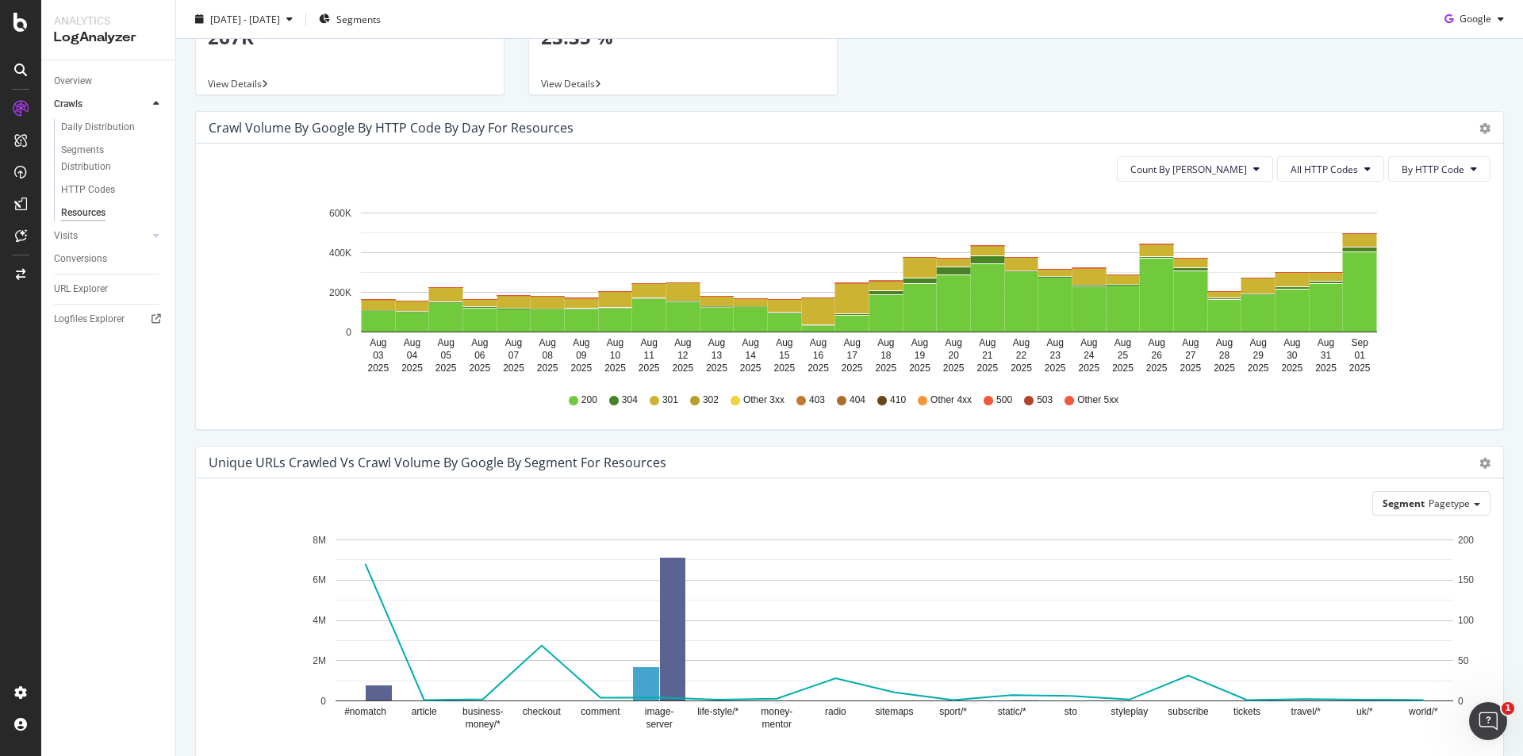
scroll to position [0, 0]
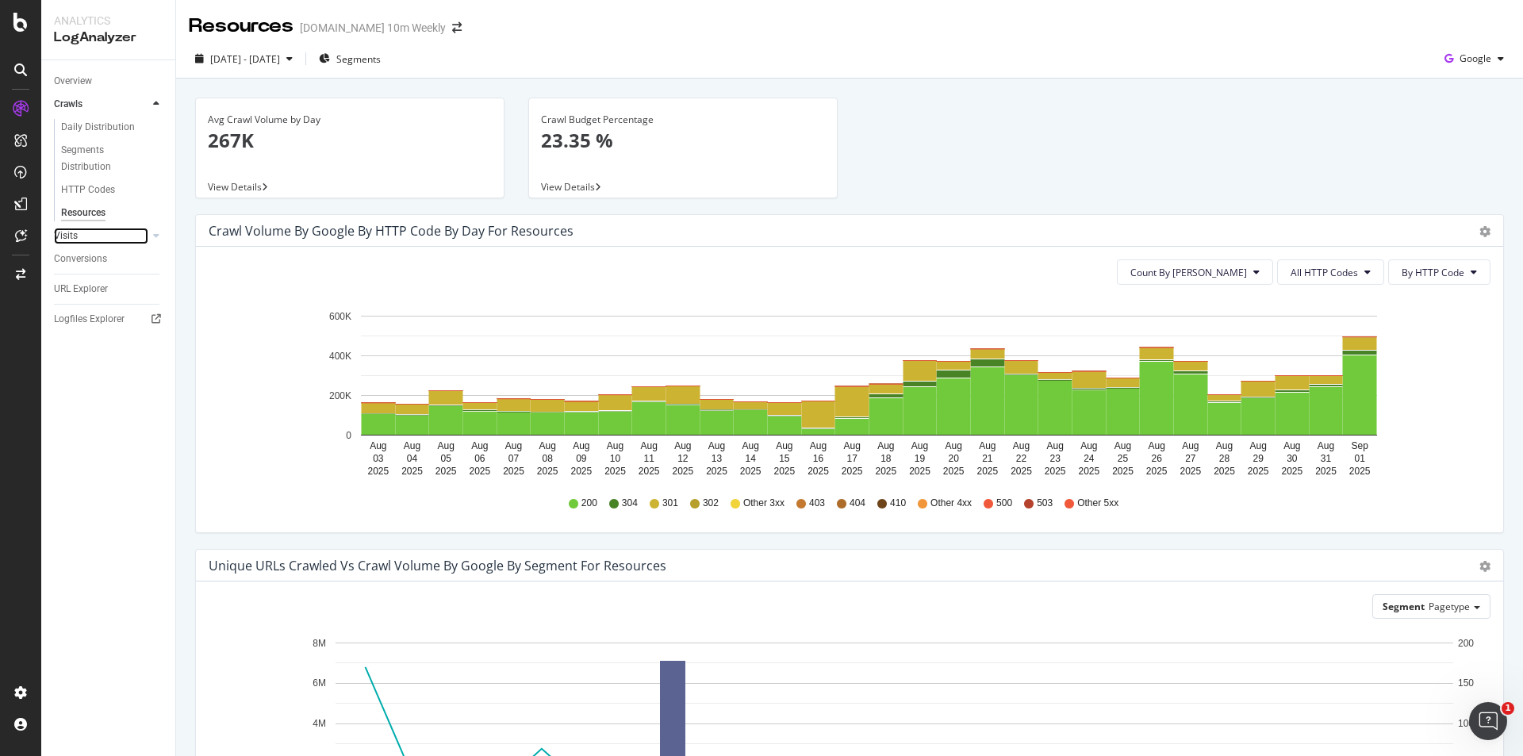
click at [96, 235] on link "Visits" at bounding box center [101, 236] width 94 height 17
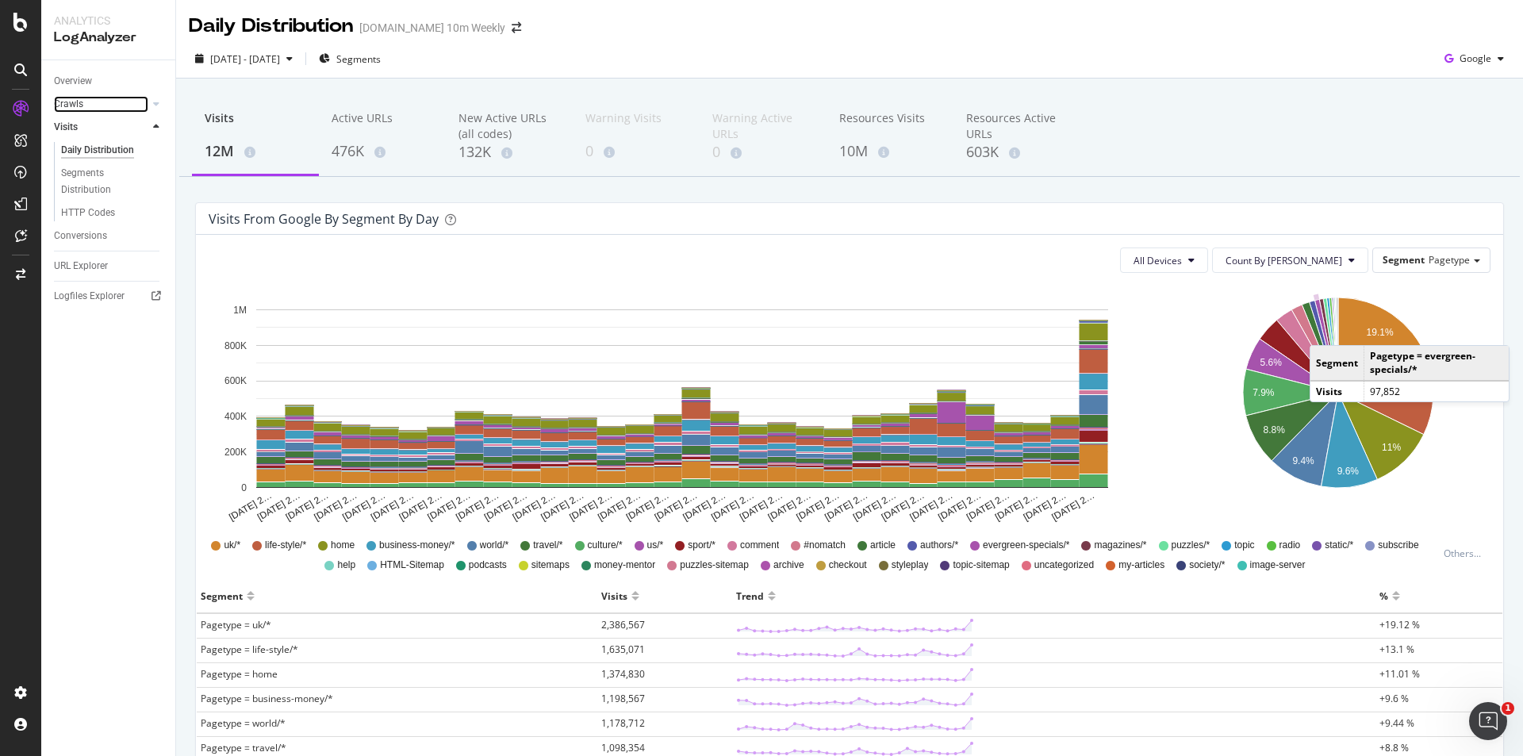
click at [138, 98] on div at bounding box center [140, 104] width 16 height 16
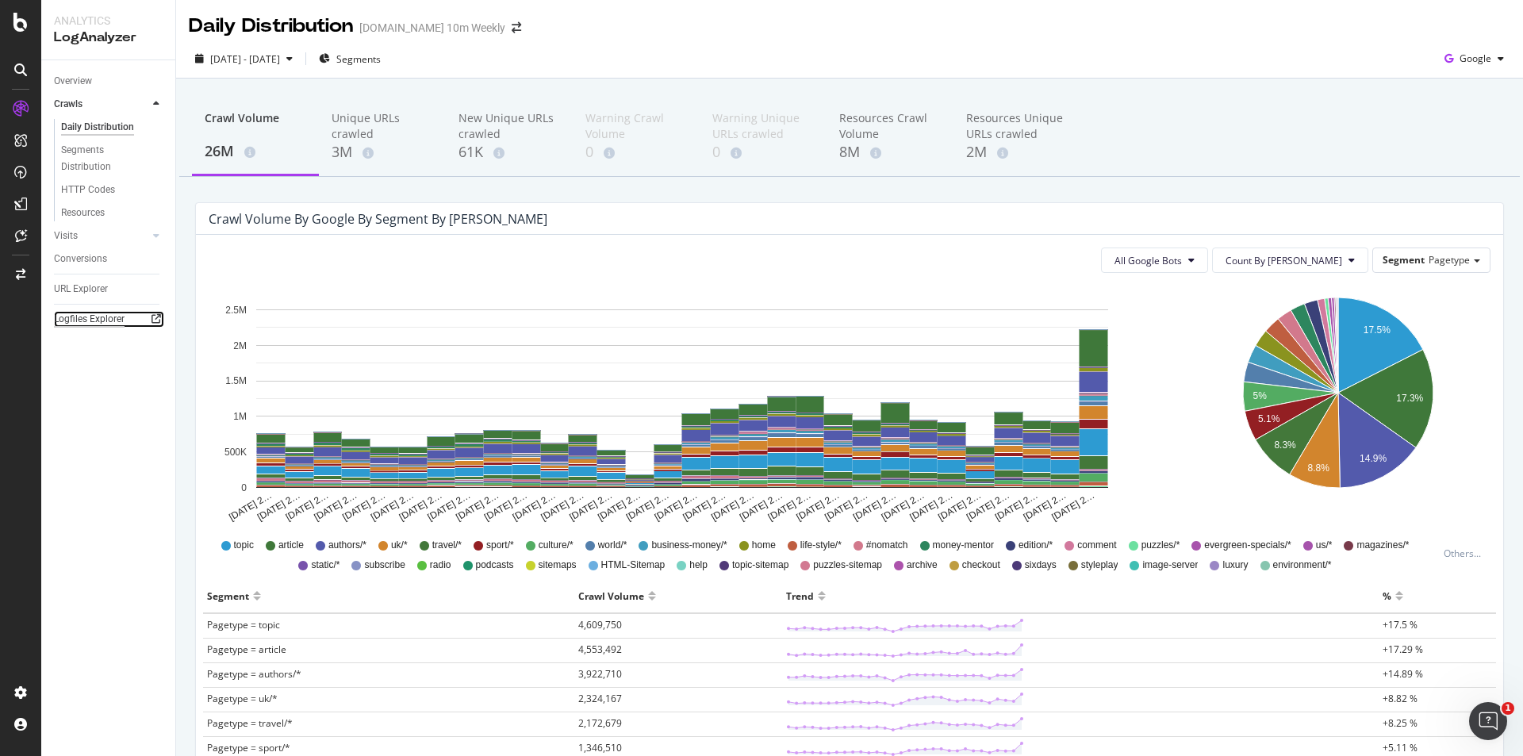
click at [109, 320] on div "Logfiles Explorer" at bounding box center [89, 319] width 71 height 17
click at [485, 129] on div "New Unique URLs crawled" at bounding box center [510, 126] width 102 height 32
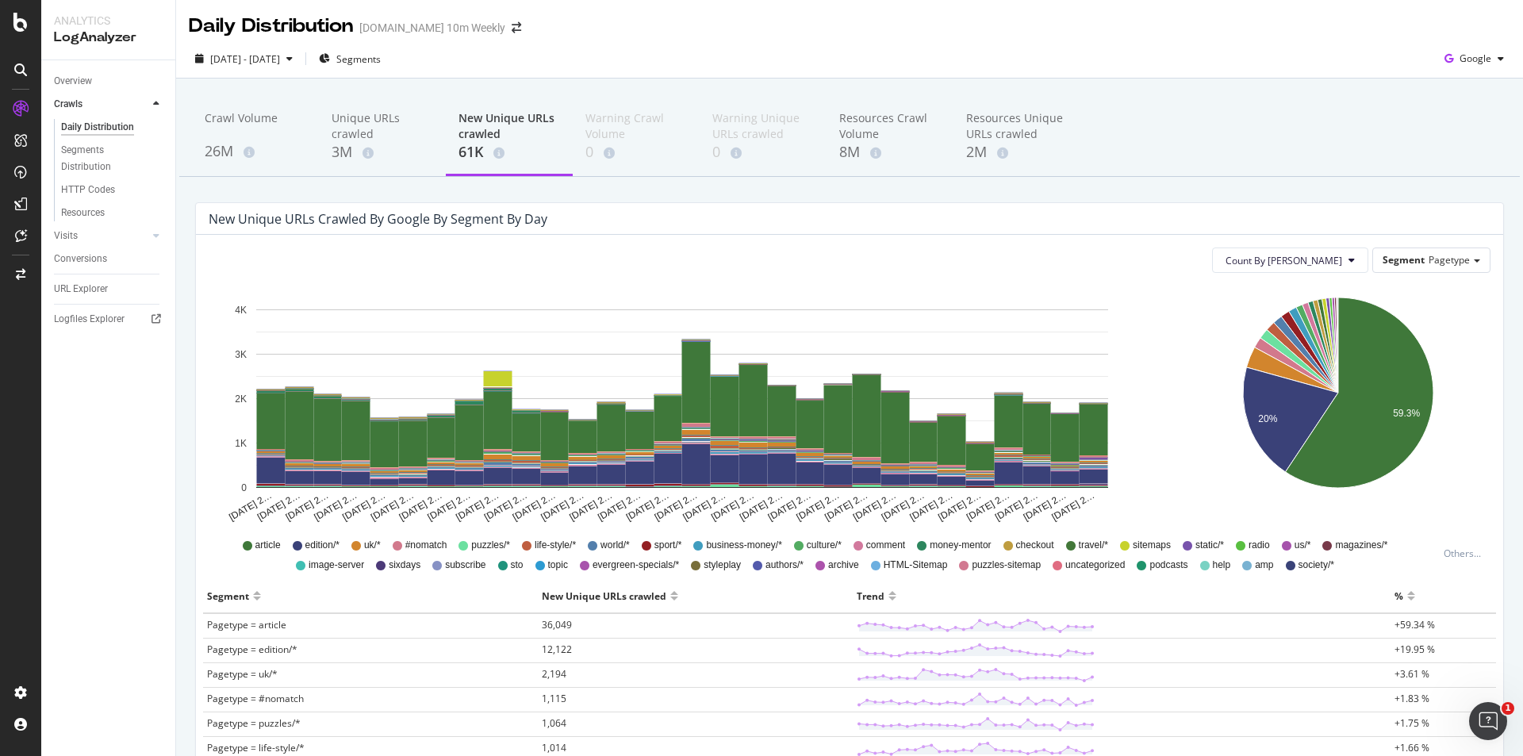
click at [81, 203] on div "Resources" at bounding box center [114, 212] width 121 height 20
click at [80, 212] on div "Resources" at bounding box center [83, 213] width 44 height 17
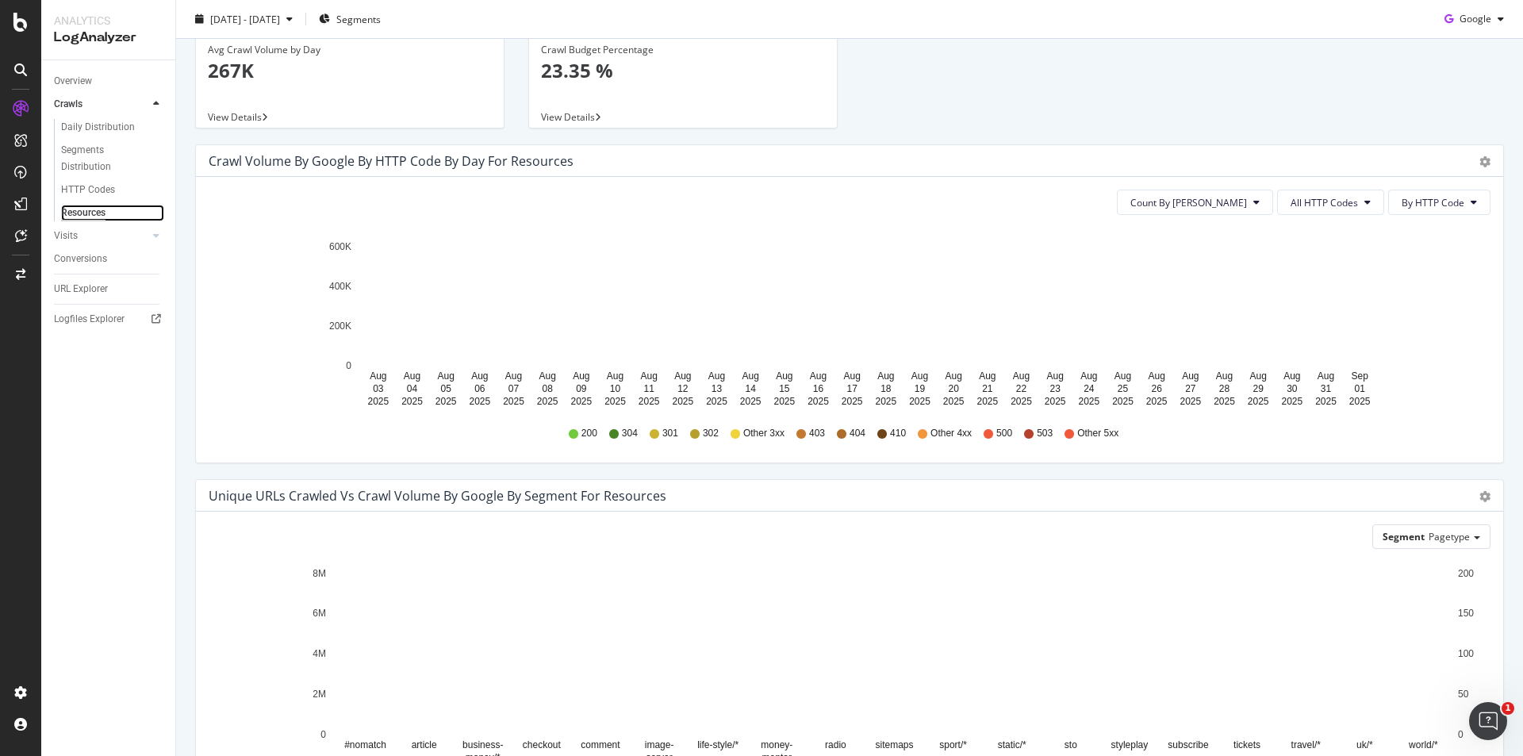
scroll to position [215, 0]
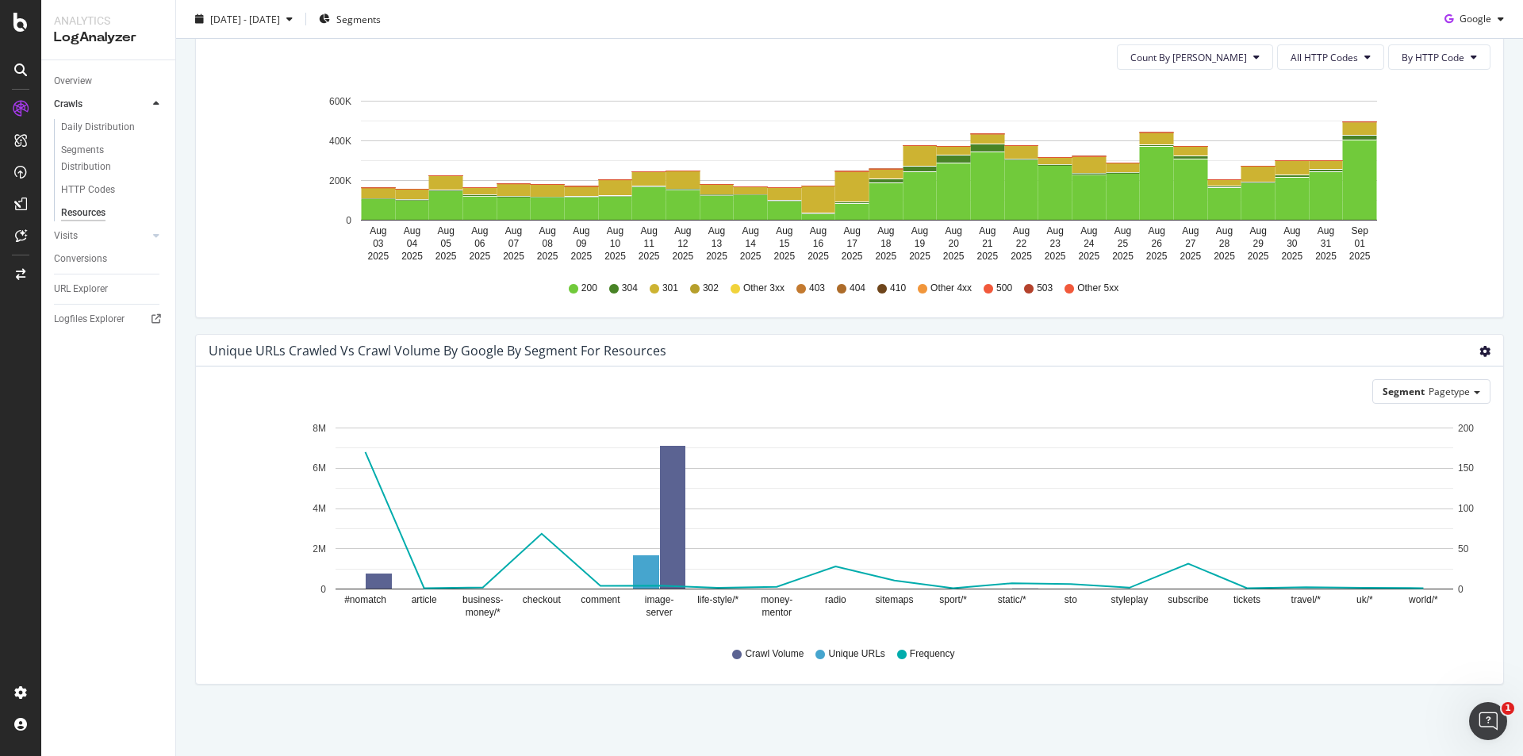
click at [1480, 351] on icon "gear" at bounding box center [1485, 351] width 11 height 11
click at [596, 659] on div "Crawl Volume Unique URLs Frequency" at bounding box center [850, 654] width 1266 height 36
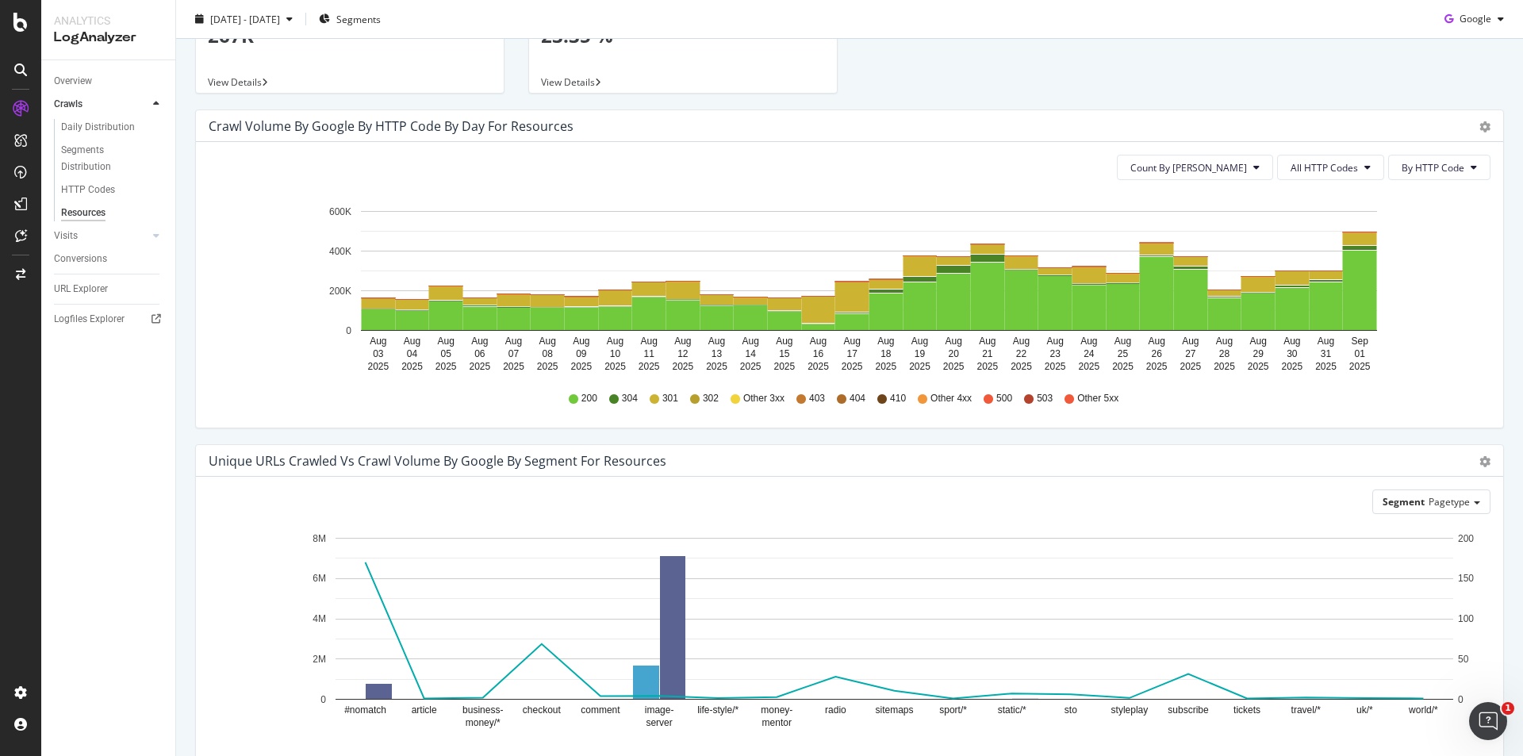
scroll to position [0, 0]
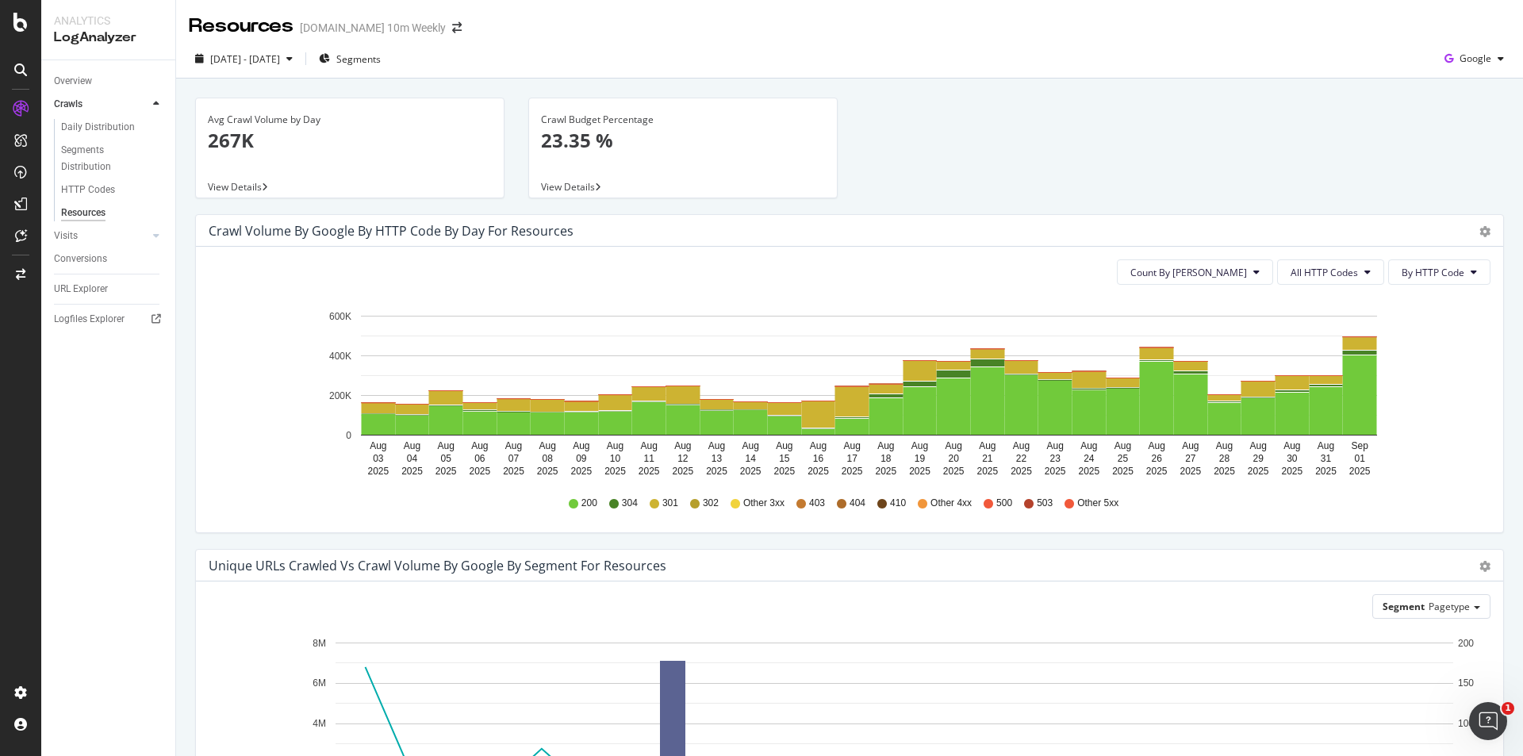
click at [636, 151] on p "23.35 %" at bounding box center [683, 140] width 284 height 27
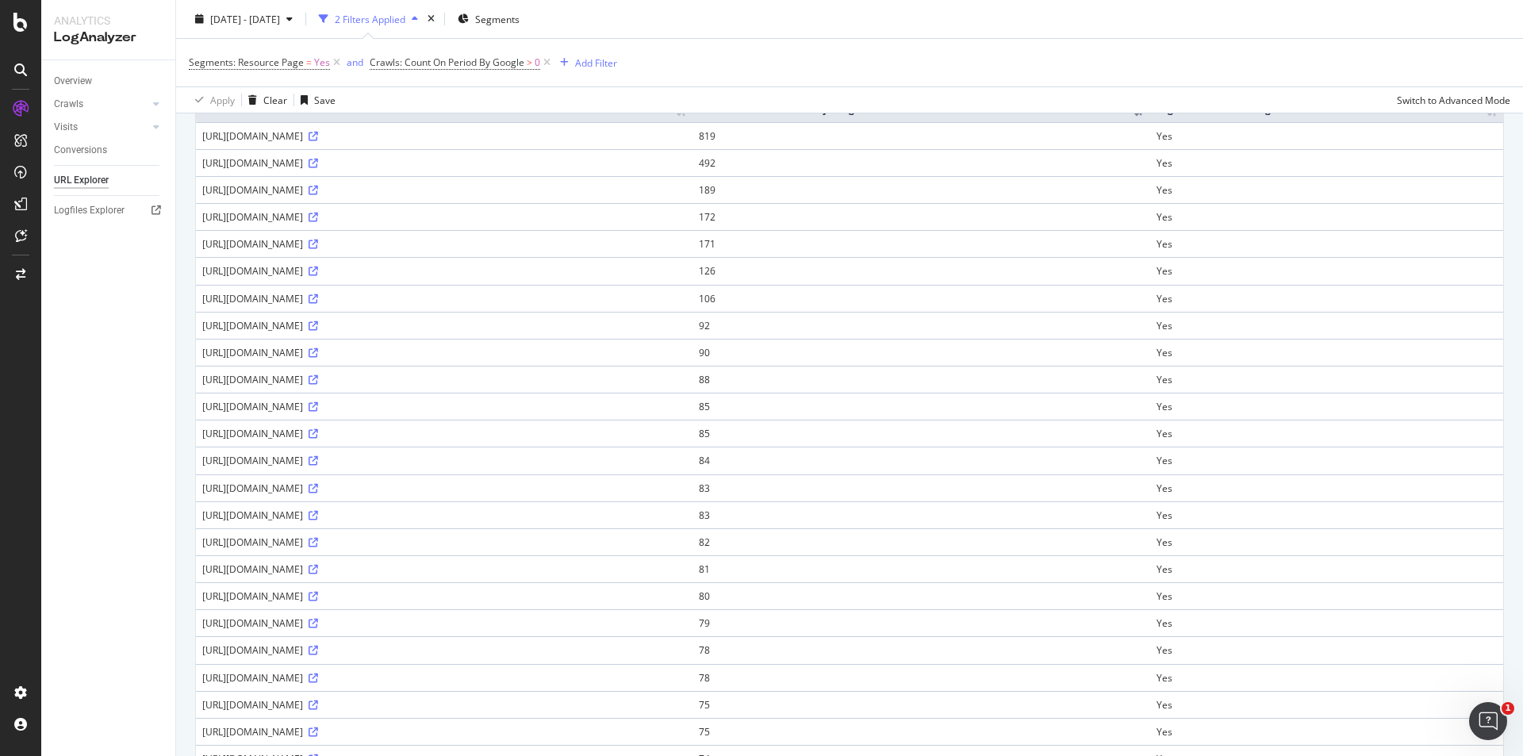
scroll to position [13, 0]
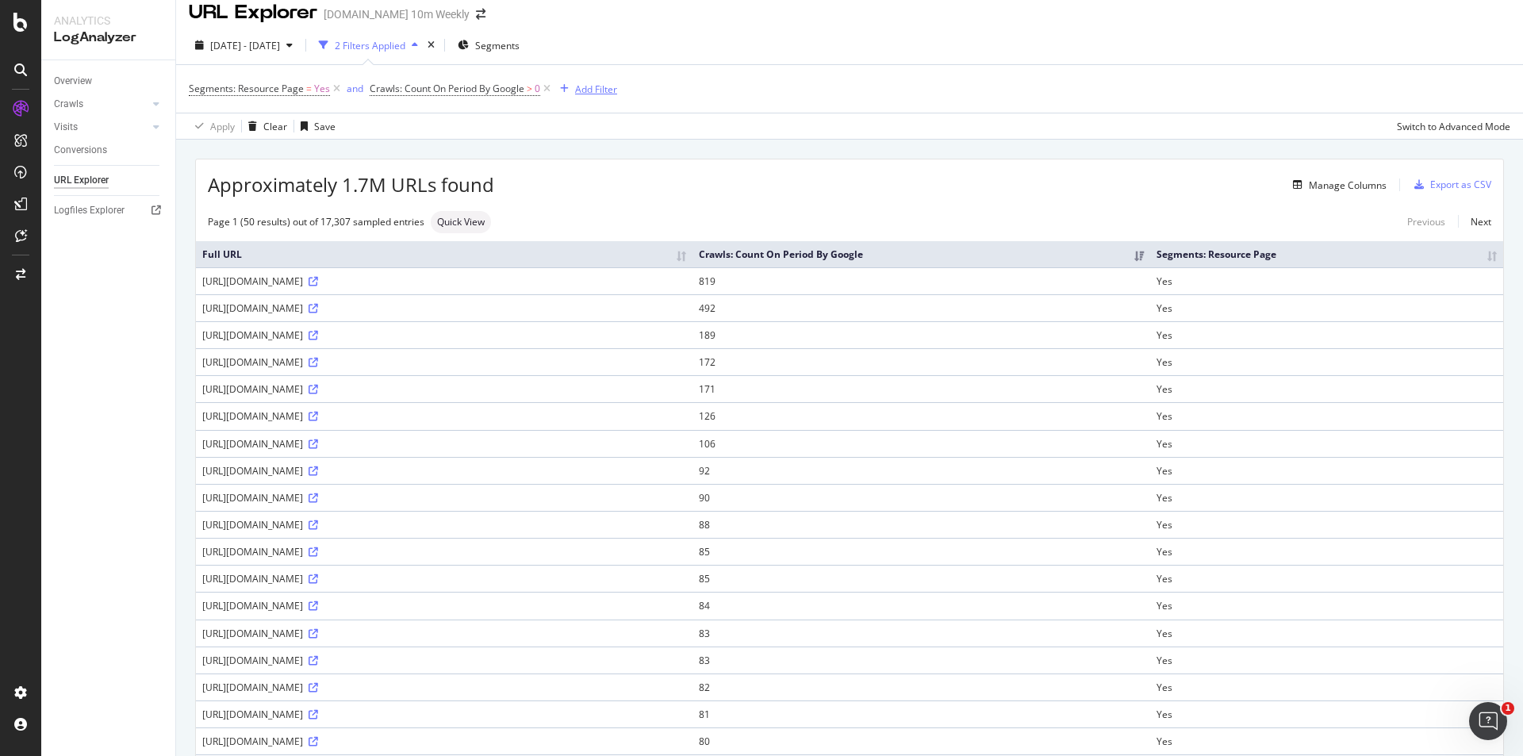
click at [579, 90] on div "Add Filter" at bounding box center [596, 89] width 42 height 13
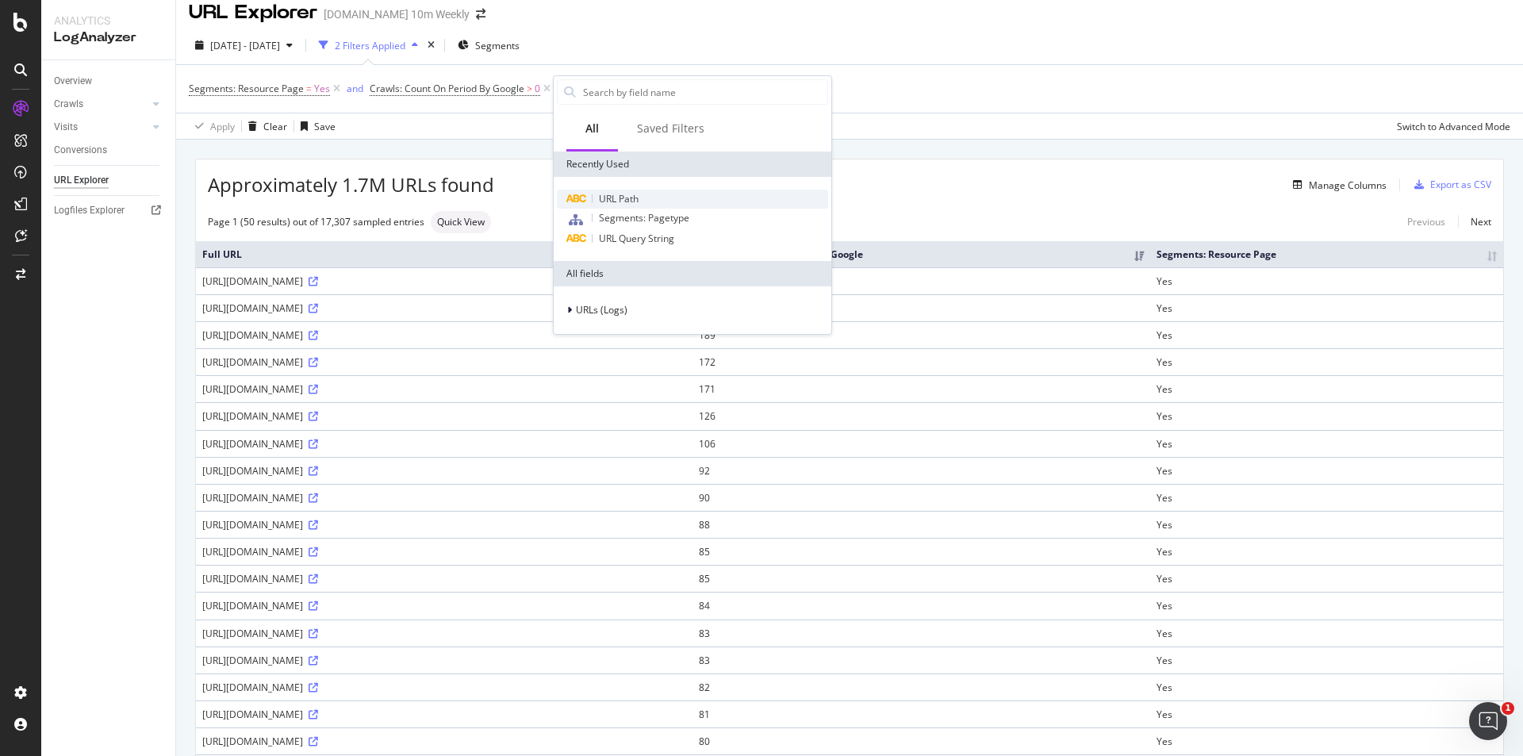
click at [648, 200] on div "URL Path" at bounding box center [692, 199] width 271 height 19
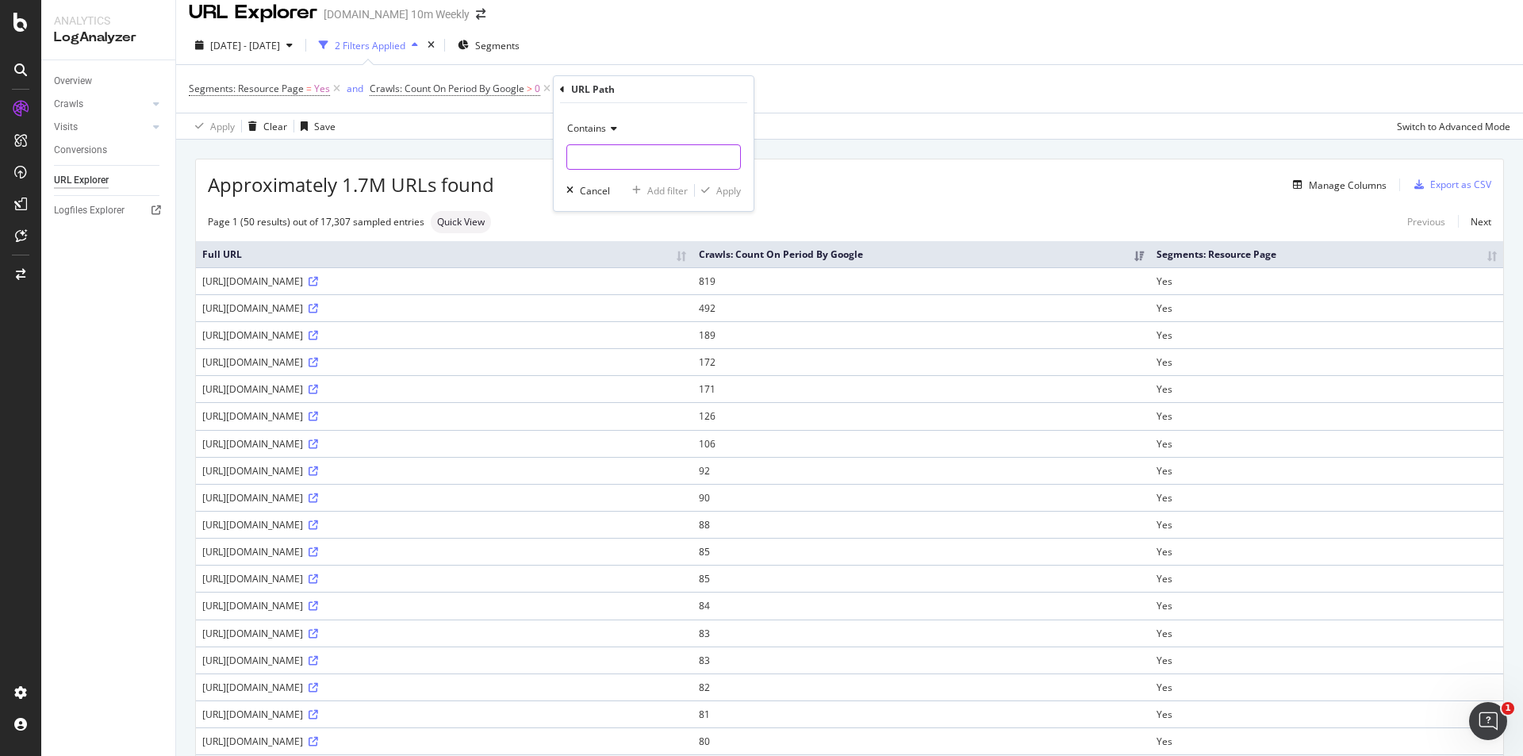
click at [639, 148] on input "text" at bounding box center [653, 156] width 173 height 25
type input "feed"
click at [717, 188] on div "Apply" at bounding box center [728, 190] width 25 height 13
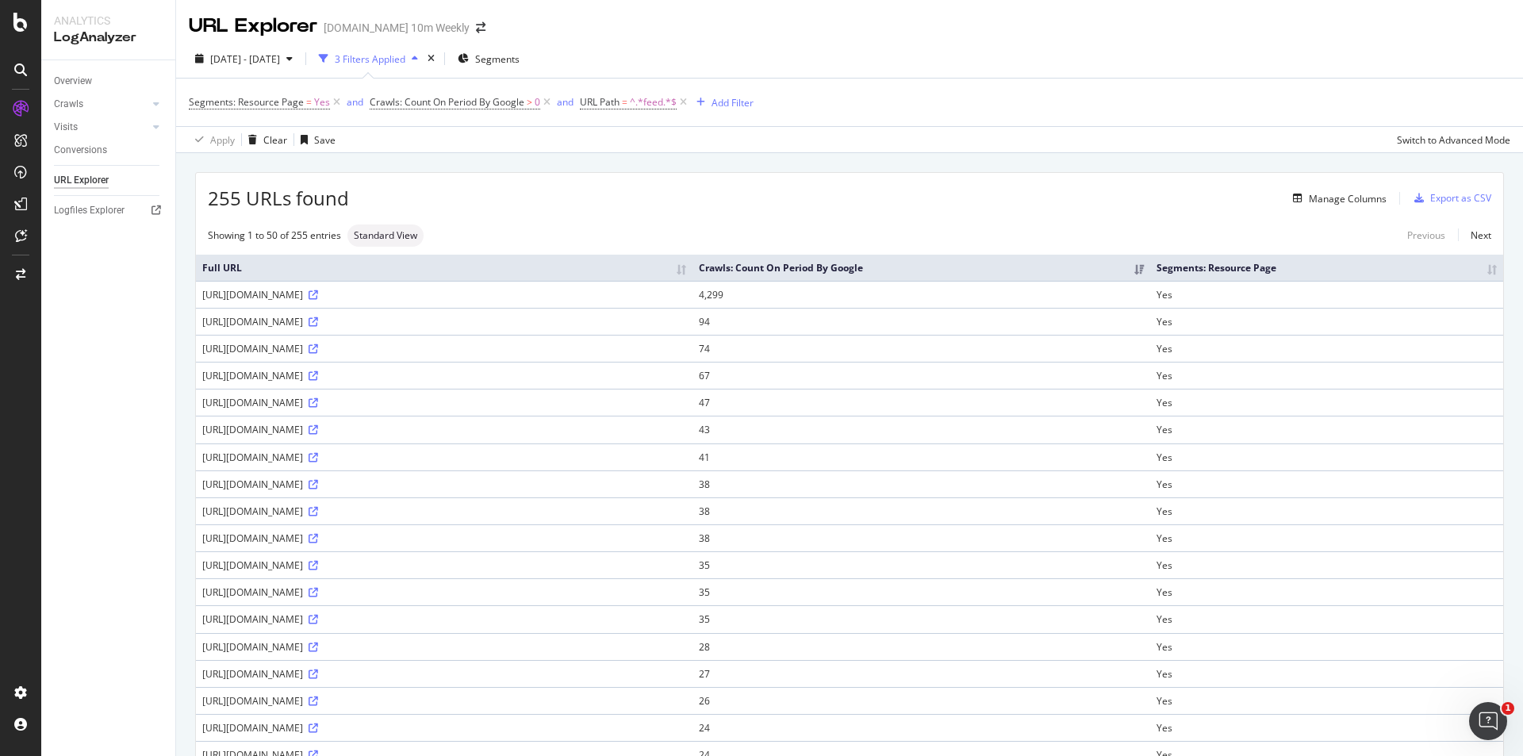
click at [1150, 267] on th "Crawls: Count On Period By Google" at bounding box center [922, 268] width 458 height 26
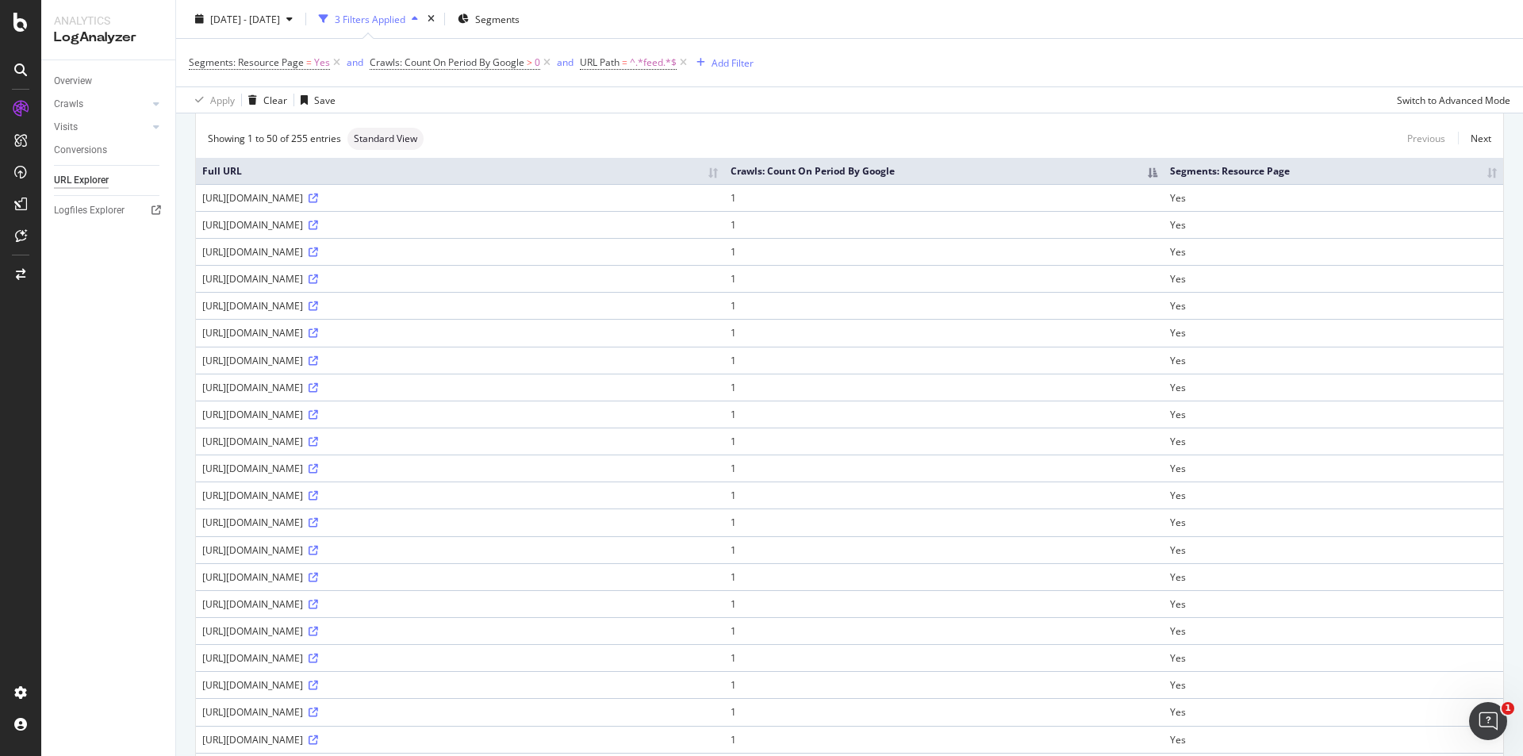
scroll to position [54, 0]
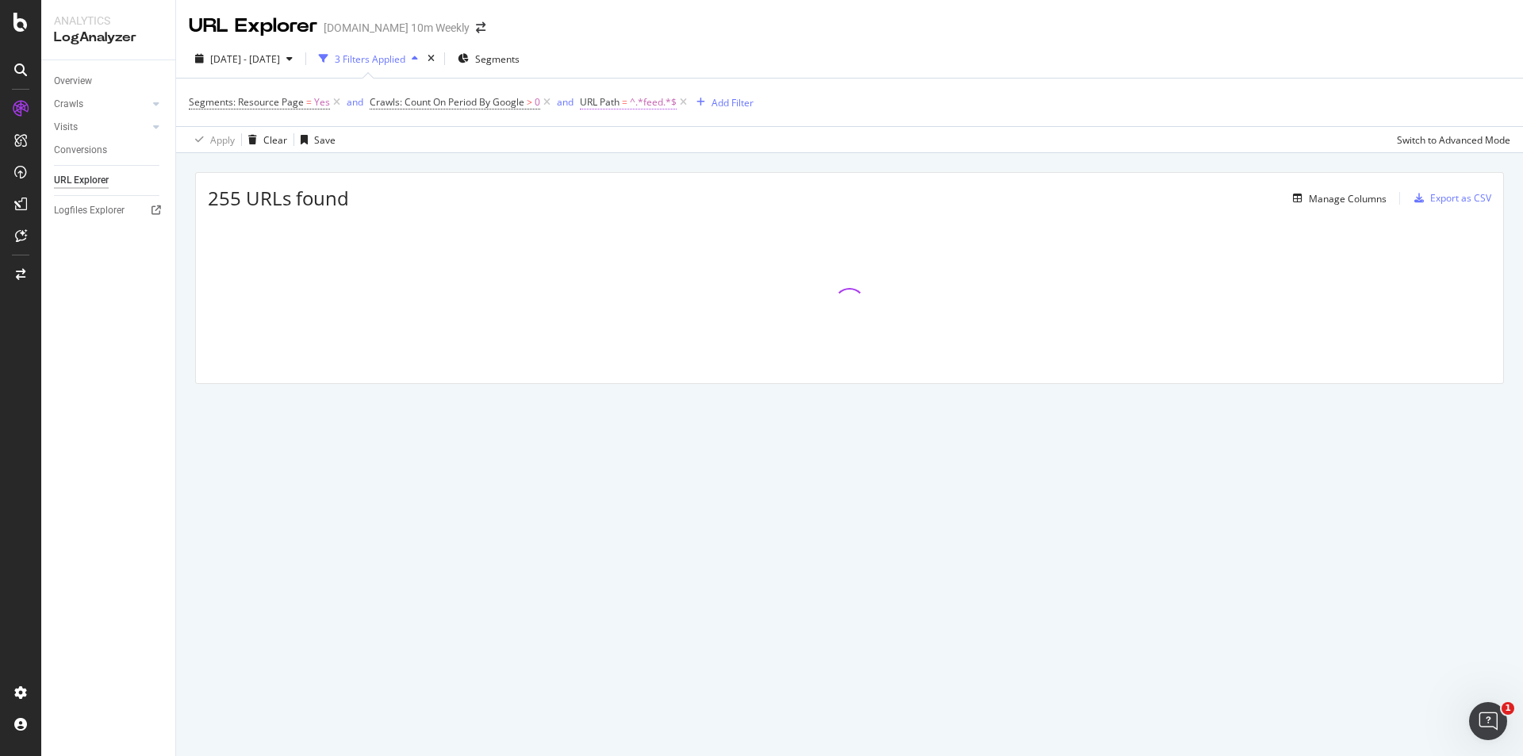
click at [650, 102] on span "^.*feed.*$" at bounding box center [653, 102] width 47 height 22
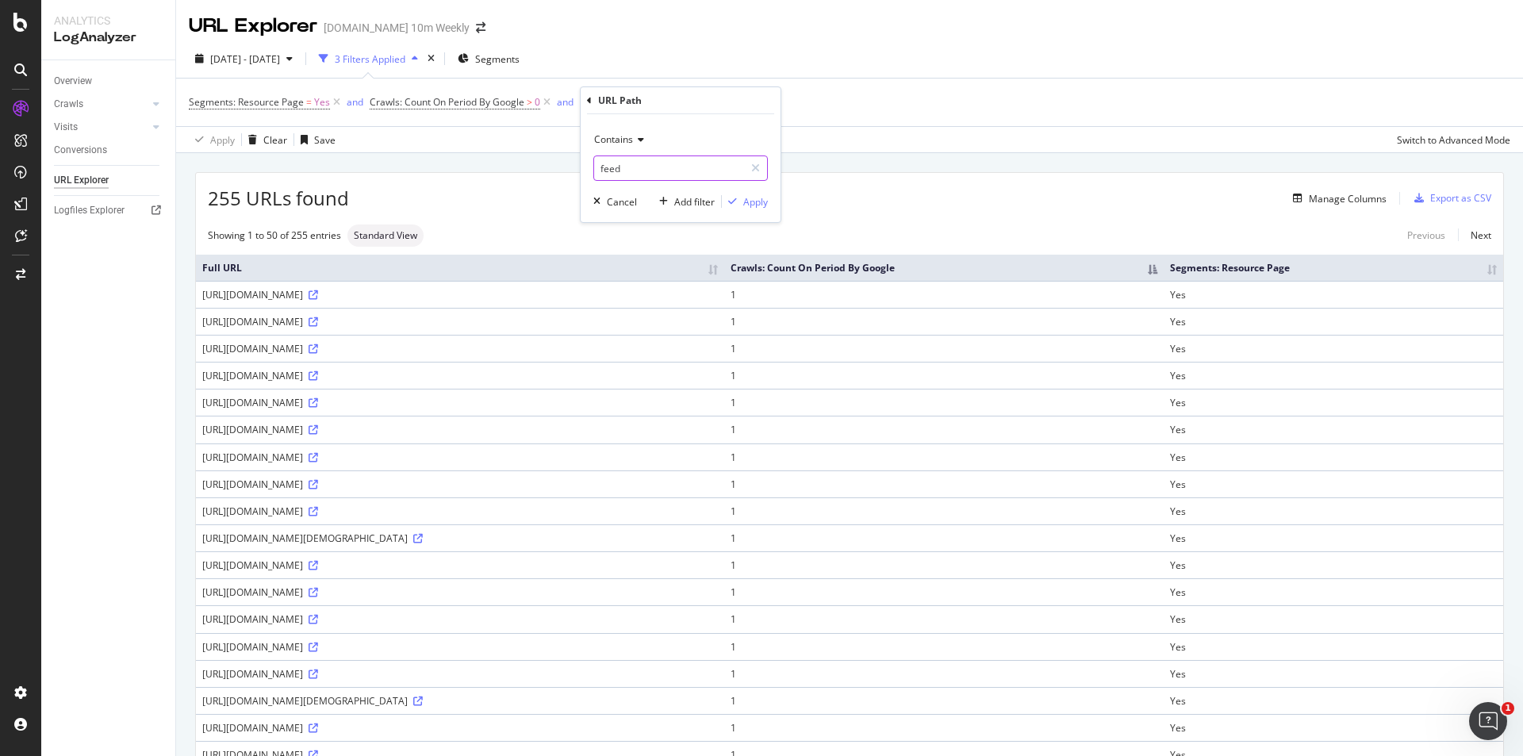
click at [635, 175] on input "feed" at bounding box center [669, 167] width 150 height 25
click at [614, 165] on input "/ffed/" at bounding box center [669, 167] width 150 height 25
type input "/feed/"
click at [761, 198] on div "Apply" at bounding box center [755, 201] width 25 height 13
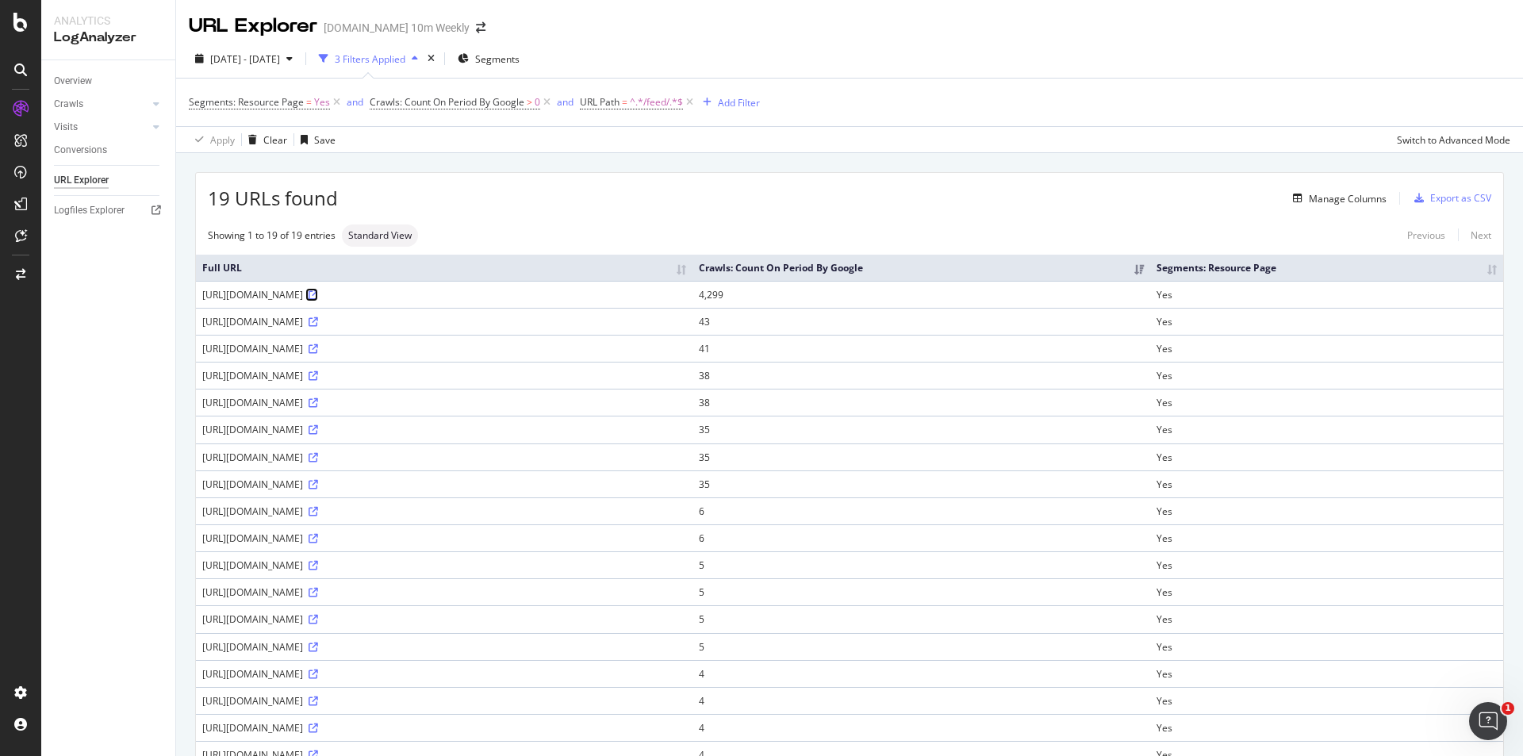
scroll to position [126, 0]
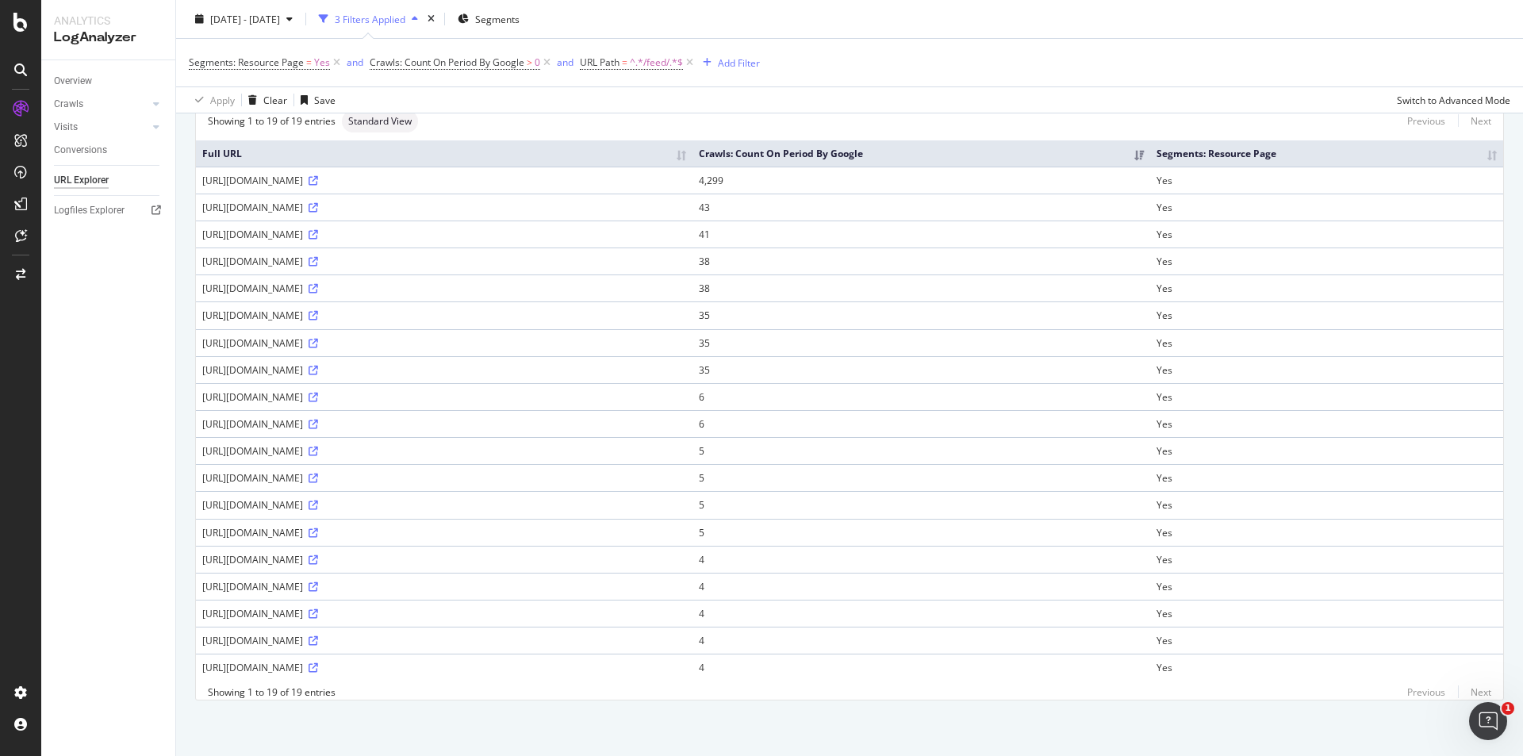
drag, startPoint x: 196, startPoint y: 169, endPoint x: 345, endPoint y: 169, distance: 149.1
click at [345, 169] on td "[URL][DOMAIN_NAME]" at bounding box center [444, 180] width 497 height 27
copy div "[URL][DOMAIN_NAME]"
click at [318, 420] on icon at bounding box center [314, 425] width 10 height 10
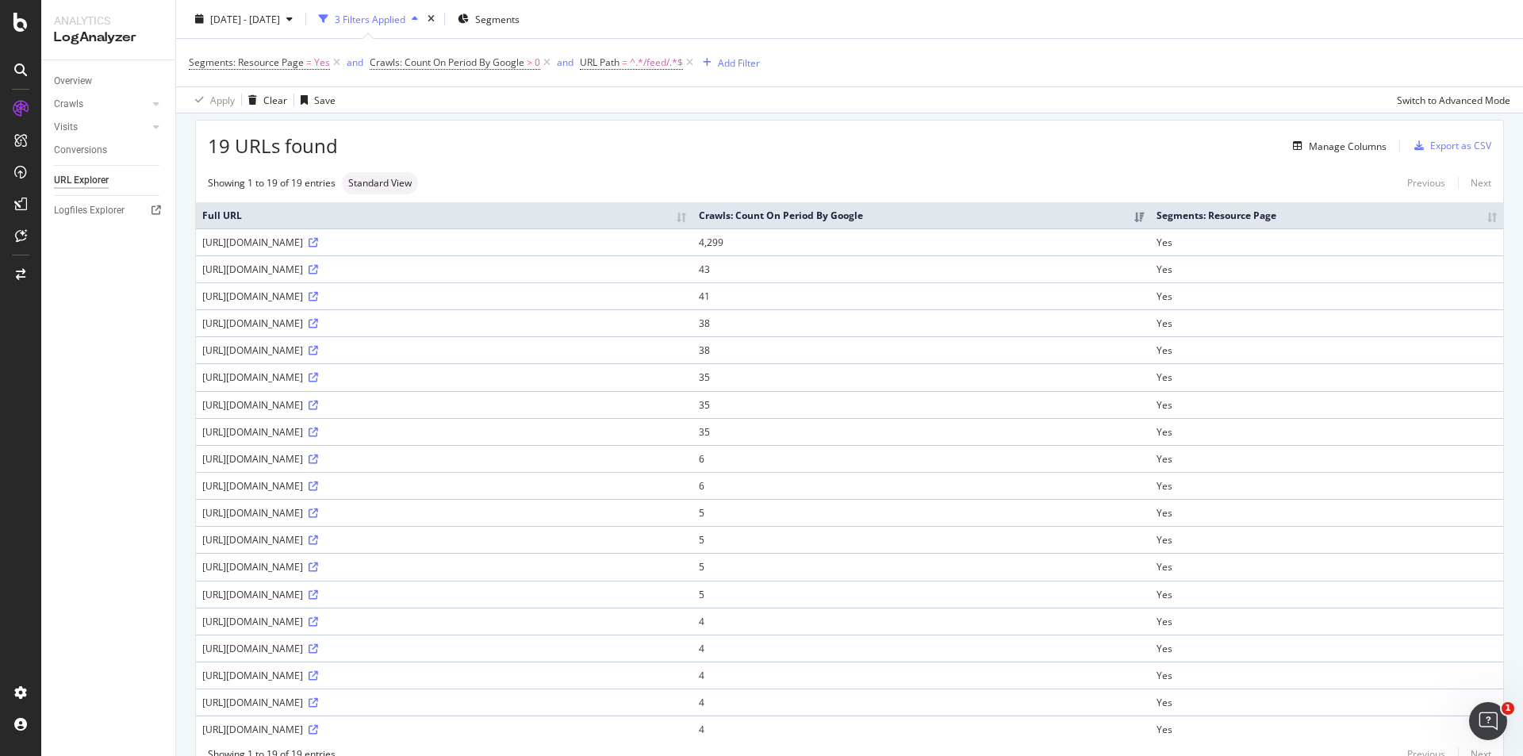
scroll to position [0, 0]
